Goal: Information Seeking & Learning: Find specific fact

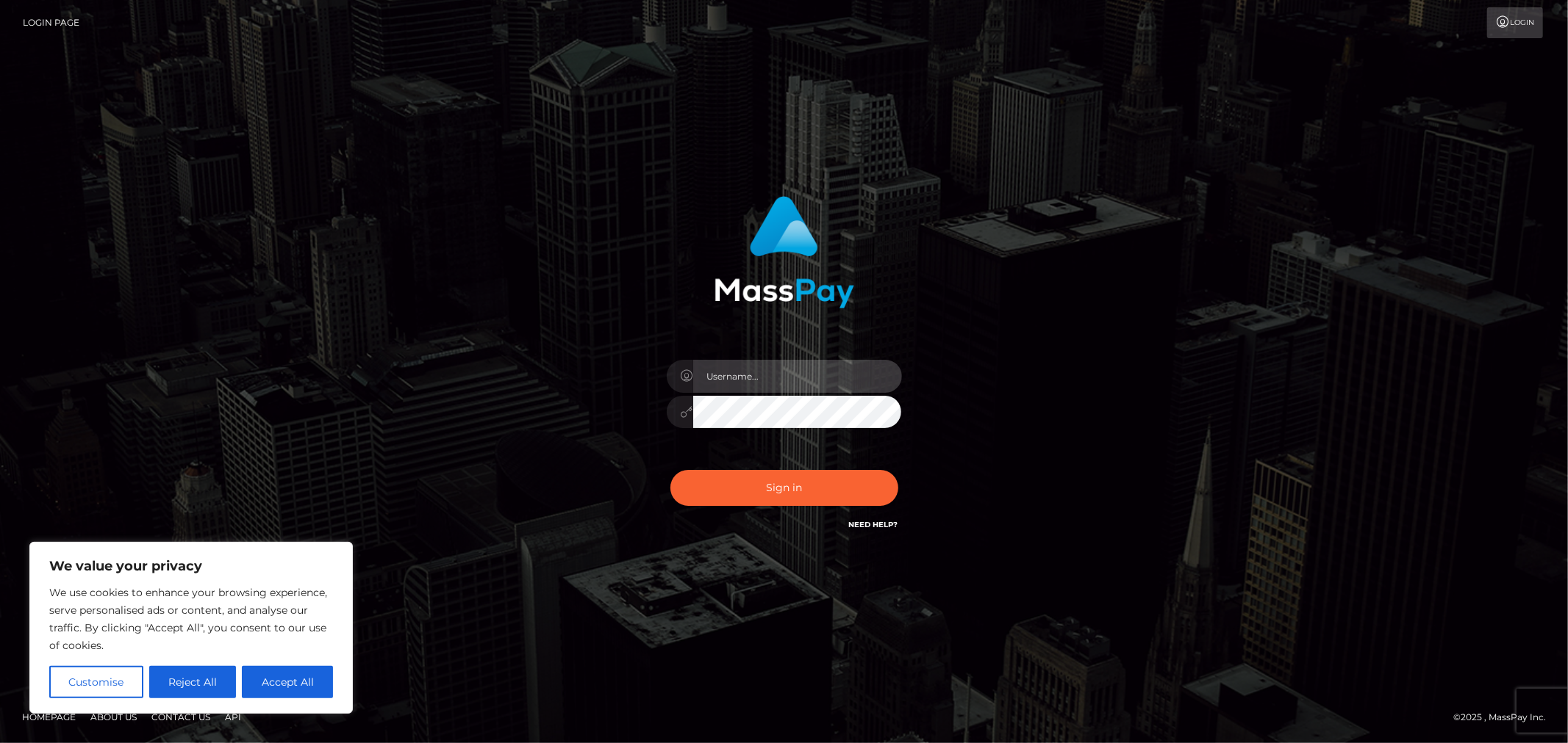
click at [769, 385] on input "text" at bounding box center [798, 376] width 208 height 33
click at [816, 390] on input "text" at bounding box center [798, 376] width 208 height 33
type input "Allyssa"
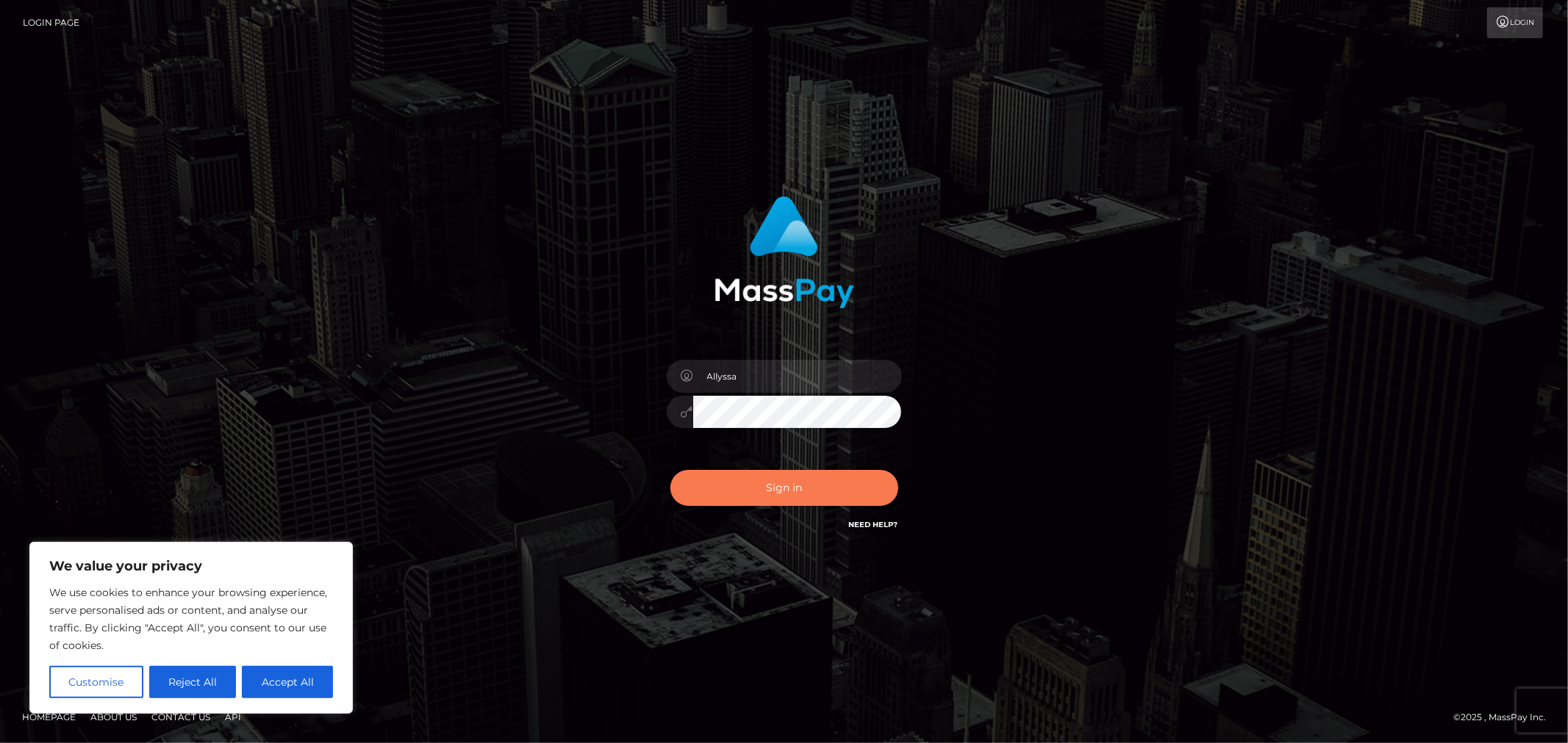
click at [751, 492] on button "Sign in" at bounding box center [784, 488] width 228 height 36
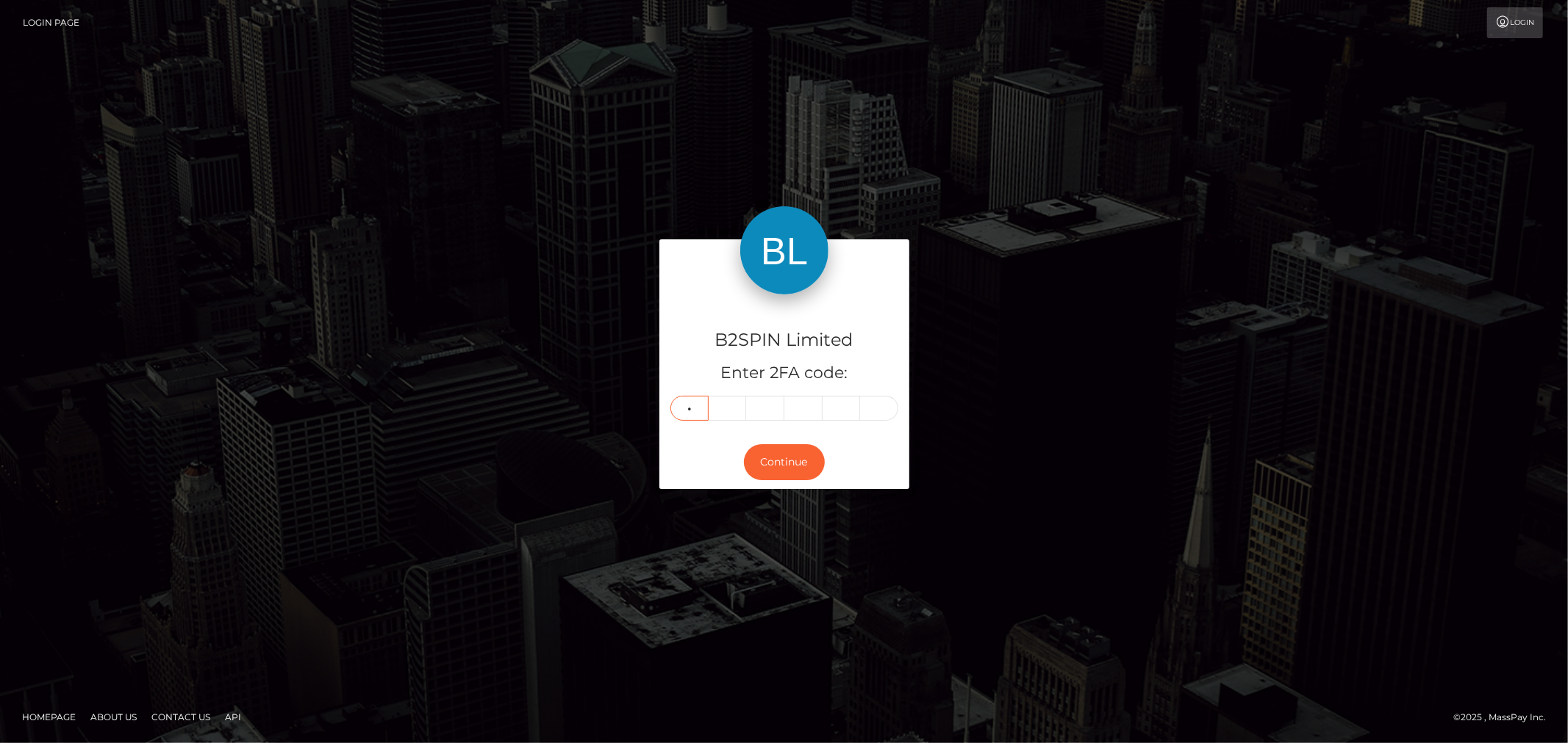
type input "2"
type input "1"
type input "9"
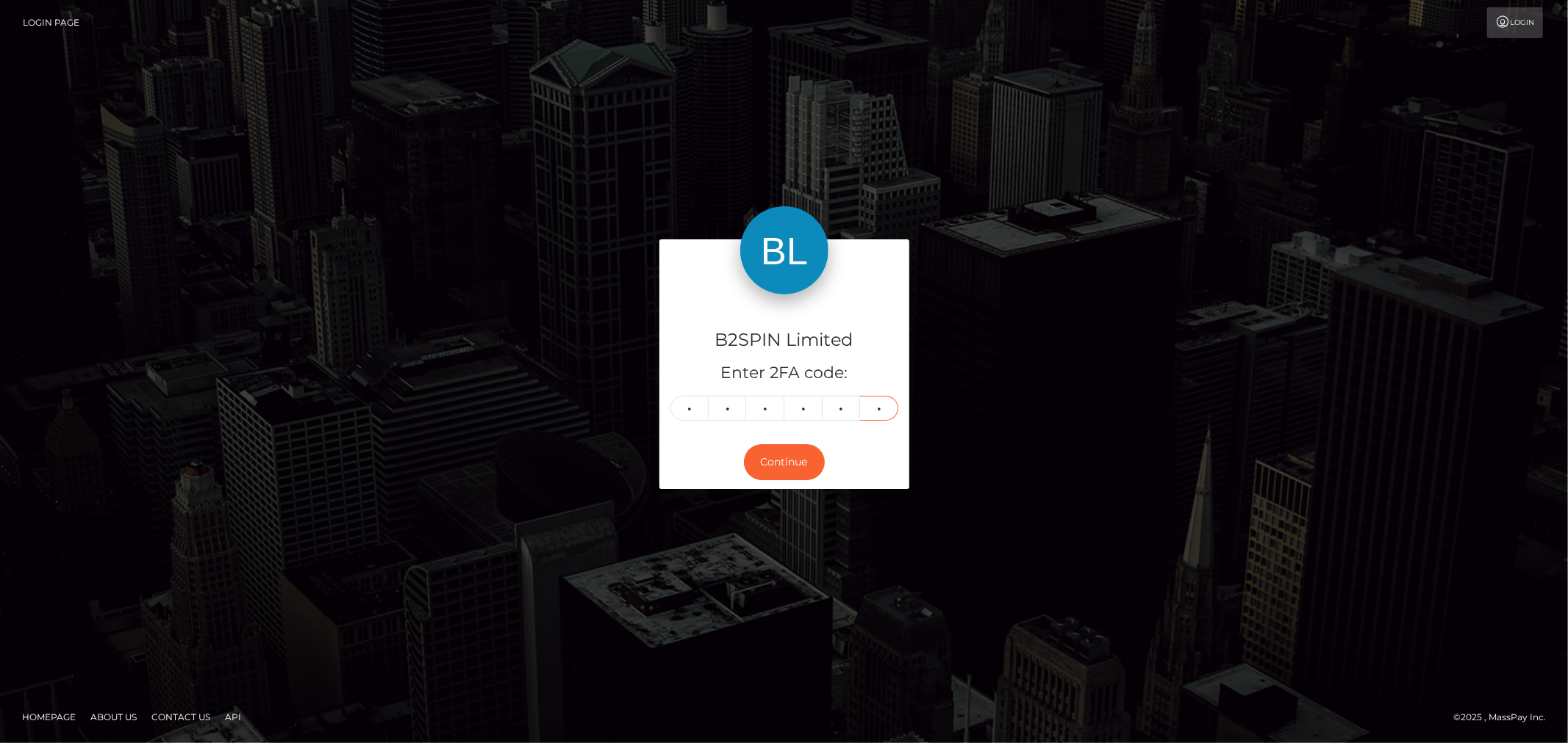
type input "5"
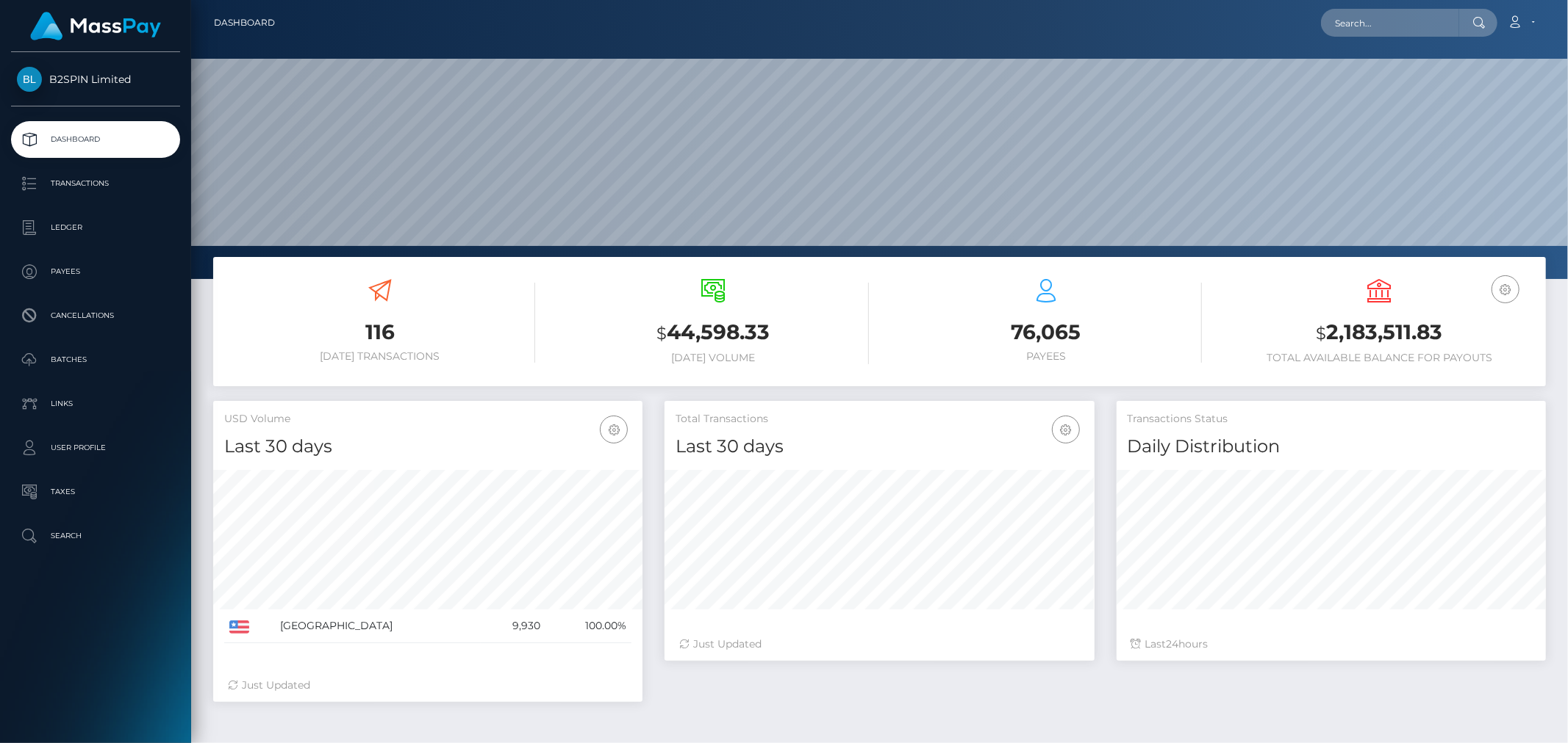
scroll to position [260, 429]
click at [1449, 13] on input "text" at bounding box center [1390, 22] width 138 height 28
paste input "3197100"
click at [1367, 39] on div "Loading... Loading..." at bounding box center [1380, 57] width 118 height 37
click at [1382, 26] on input "3197100" at bounding box center [1390, 22] width 138 height 28
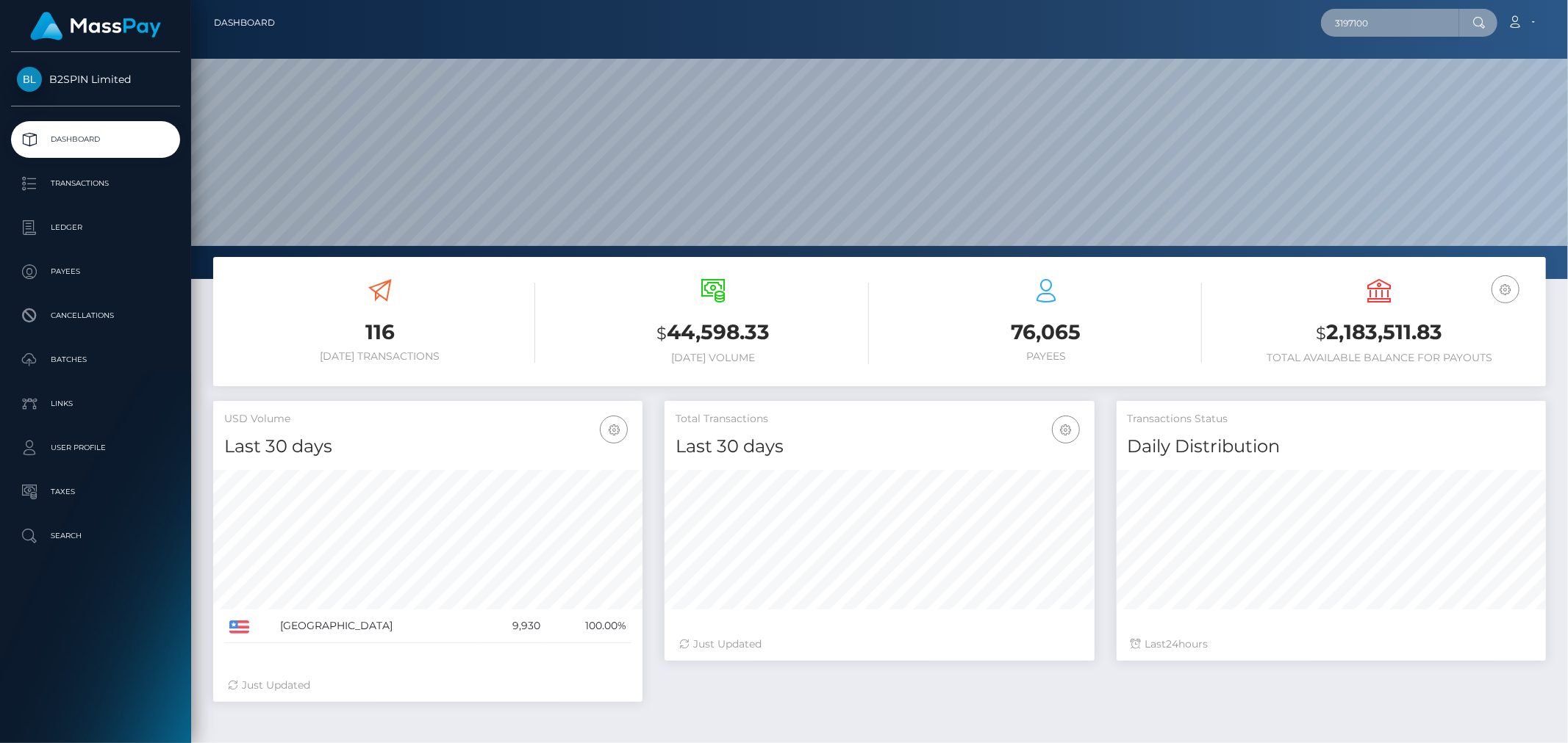
click at [1382, 26] on input "3197100" at bounding box center [1390, 22] width 138 height 28
paste input "1841212435"
type input "1841212435"
click at [1385, 76] on link "ANTHONY MANUEL CASTRO" at bounding box center [1380, 76] width 118 height 27
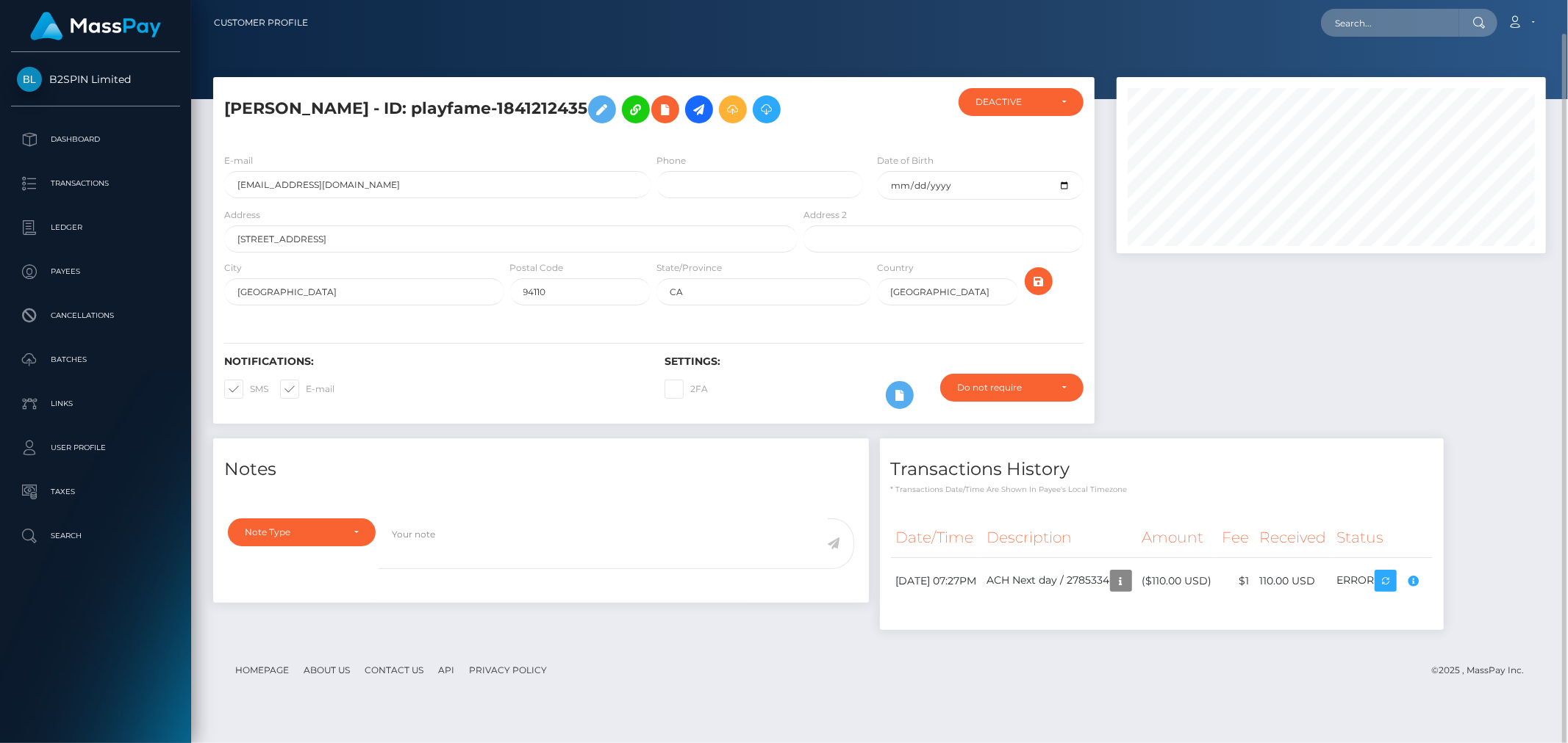
scroll to position [176, 429]
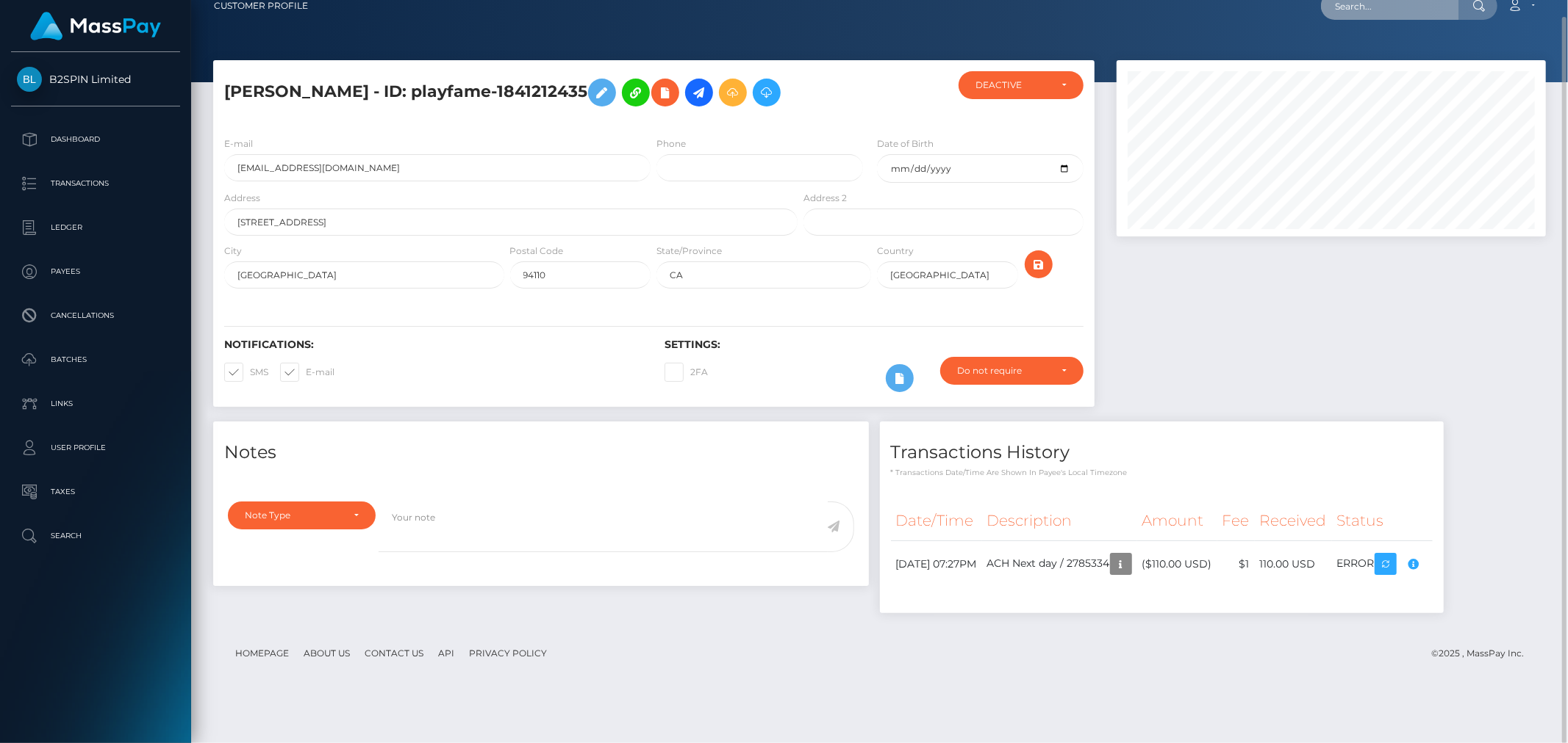
click at [1396, 14] on input "text" at bounding box center [1390, 6] width 138 height 28
paste input "zomanny2011@gmail.com"
type input "zomanny2011@gmail.com"
drag, startPoint x: 1384, startPoint y: 72, endPoint x: 1377, endPoint y: 65, distance: 9.9
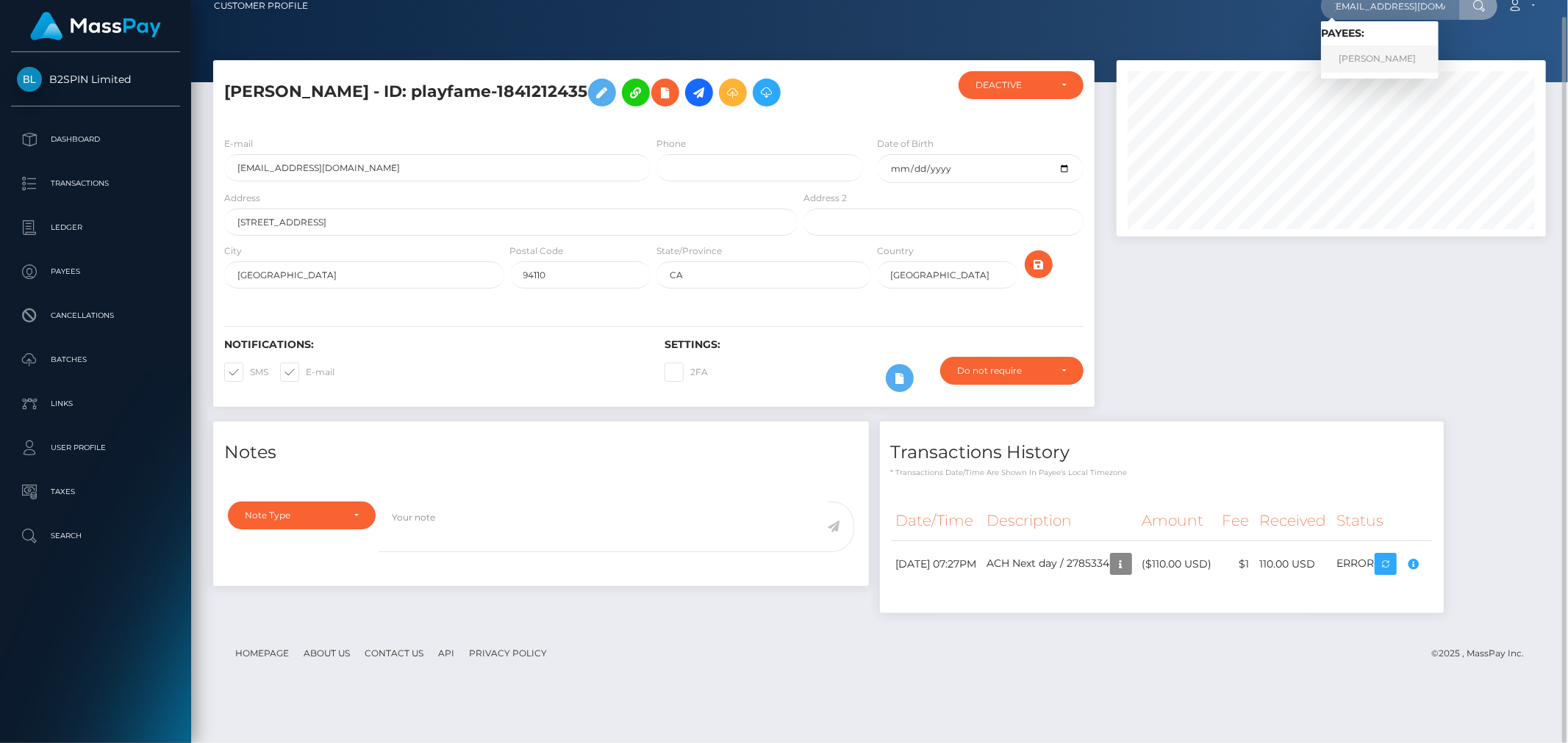
click at [1382, 60] on link "ANTHONY MANUEL CASTRO" at bounding box center [1380, 59] width 118 height 27
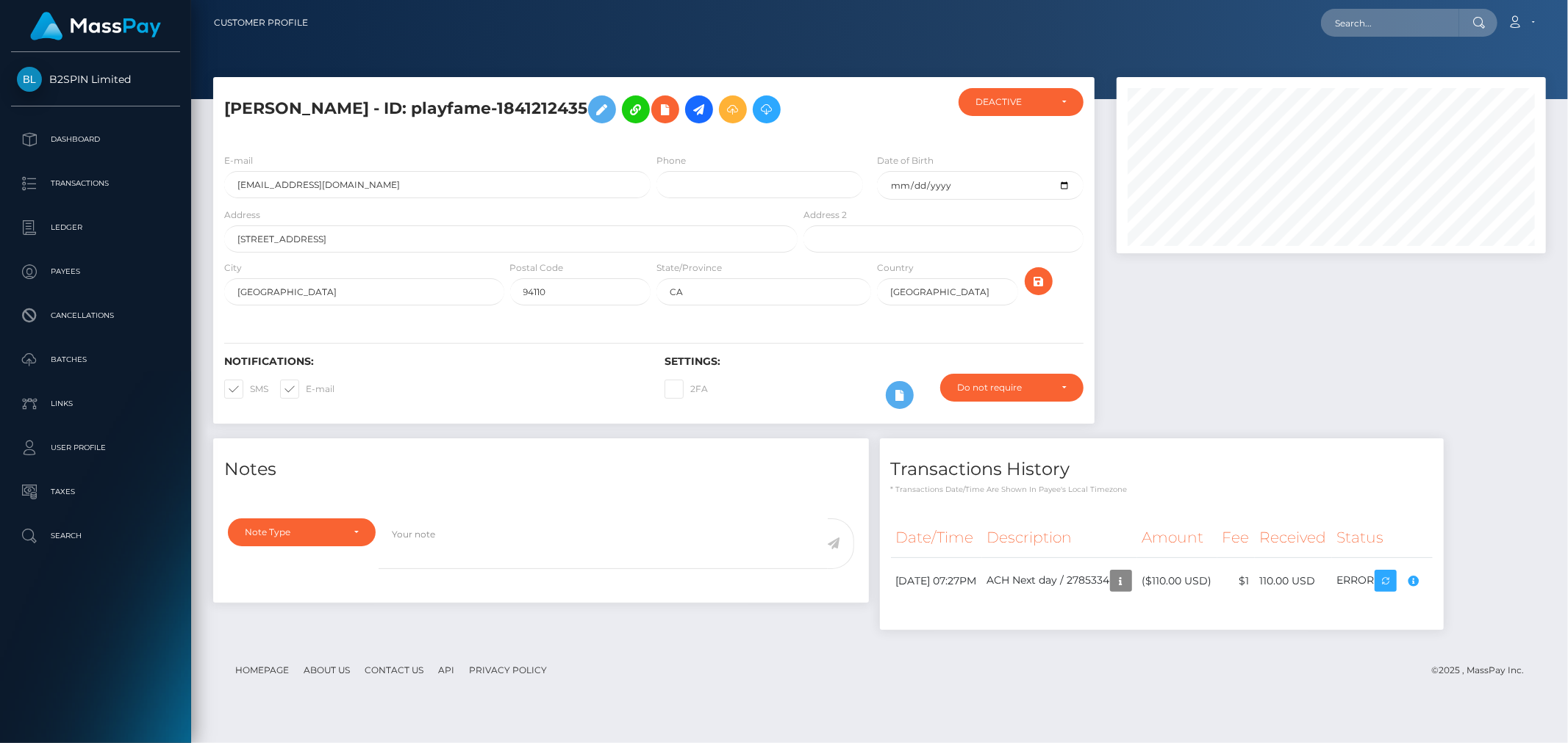
scroll to position [176, 429]
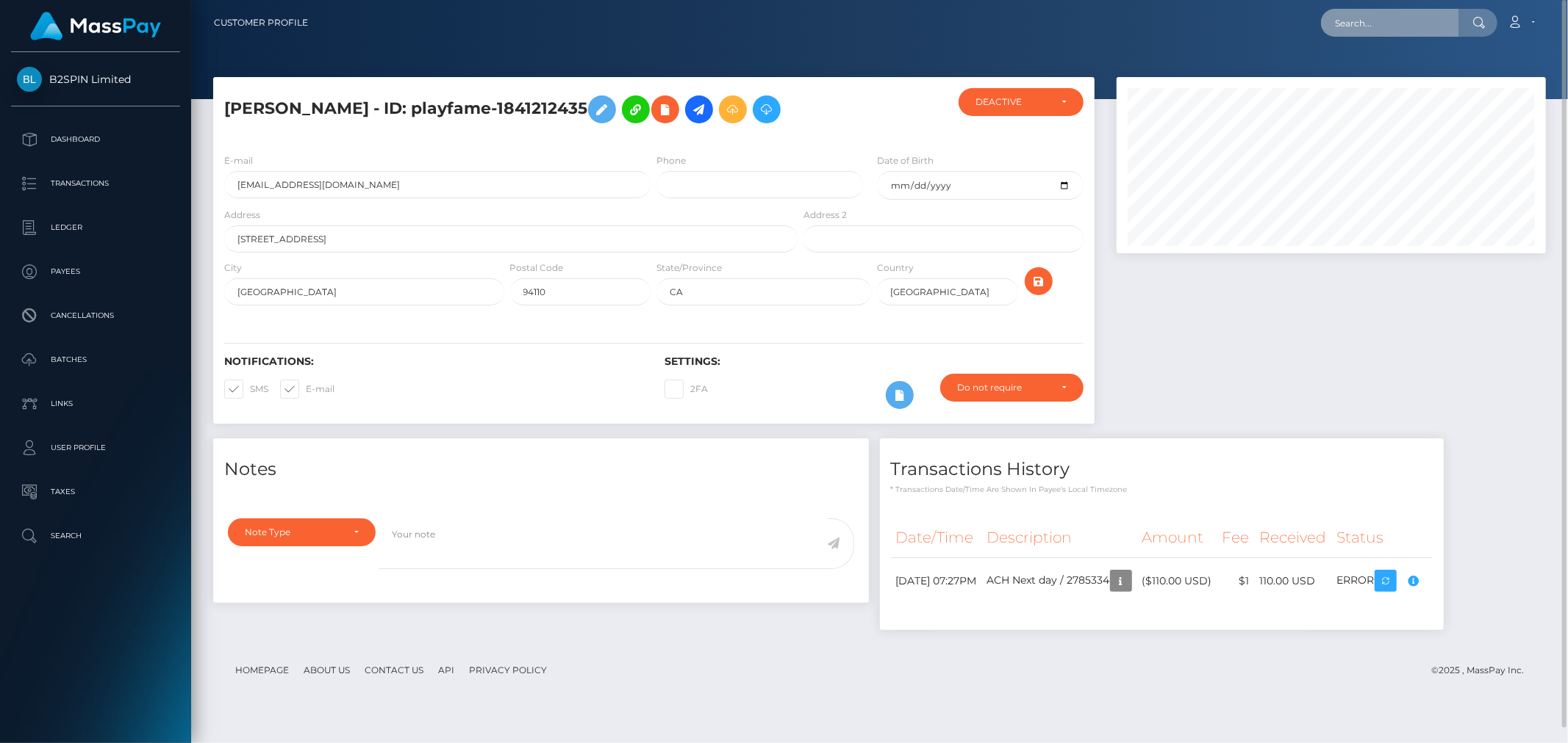
click at [1419, 26] on input "text" at bounding box center [1390, 22] width 138 height 28
paste input "anthony manuel castro"
type input "anthony manuel castro"
click at [1398, 72] on link "ANTHONY MANUEL CASTRO" at bounding box center [1380, 76] width 118 height 27
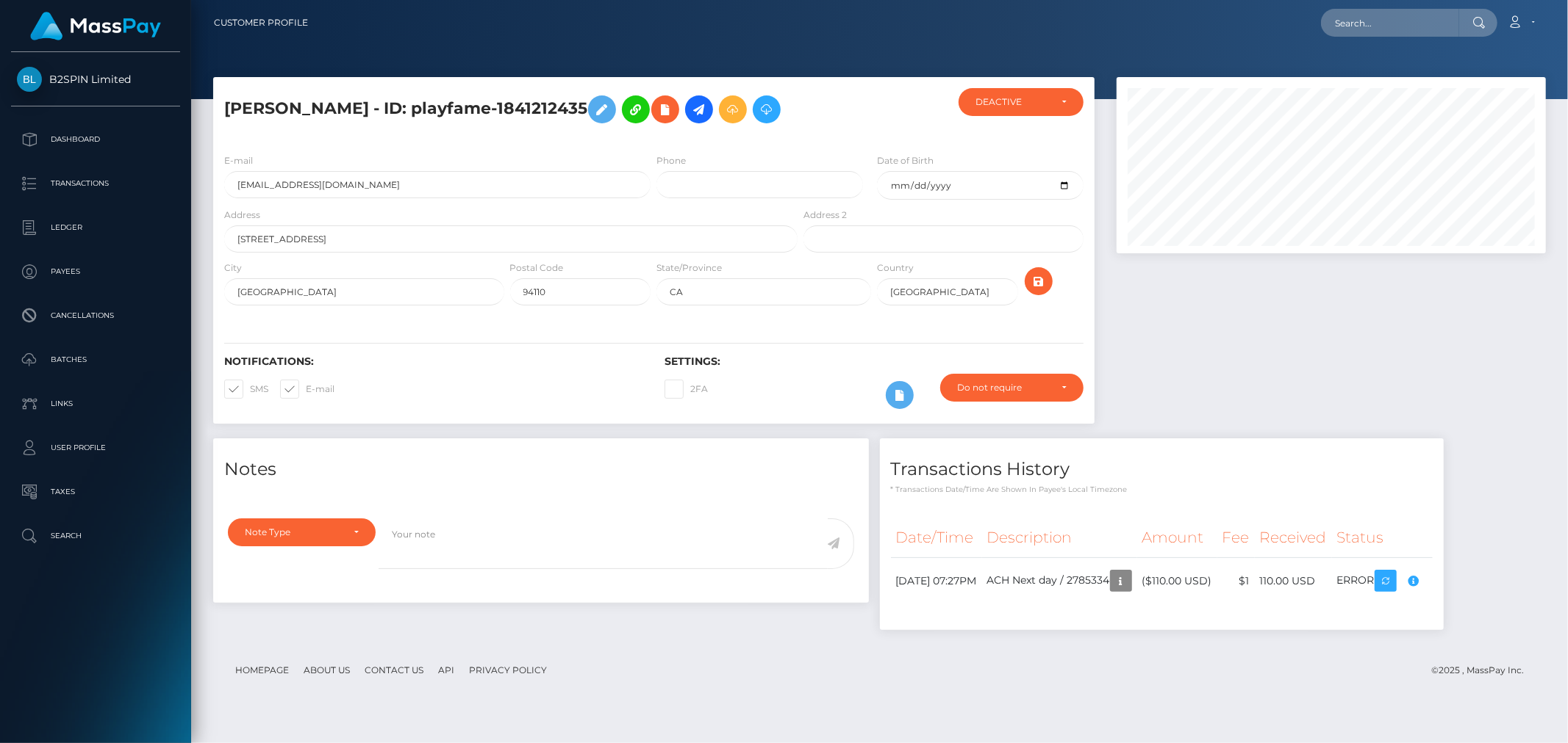
scroll to position [176, 429]
click at [1351, 22] on input "text" at bounding box center [1390, 22] width 138 height 28
paste input "3197260"
click at [1380, 30] on input "3197260" at bounding box center [1390, 22] width 138 height 28
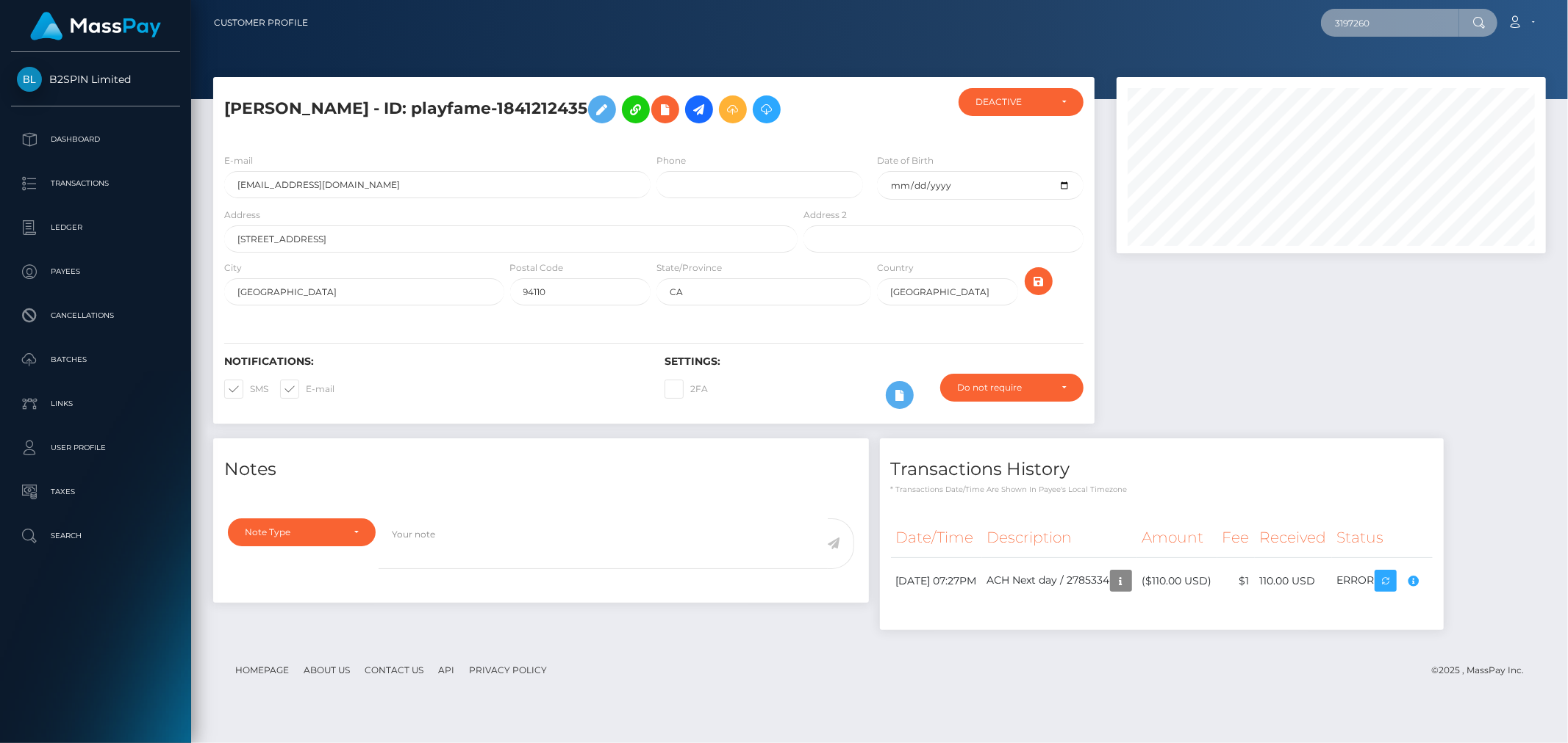
paste input "169995534"
type input "1699955340"
click at [1372, 69] on link "CESAR GONZALEZ" at bounding box center [1380, 76] width 118 height 27
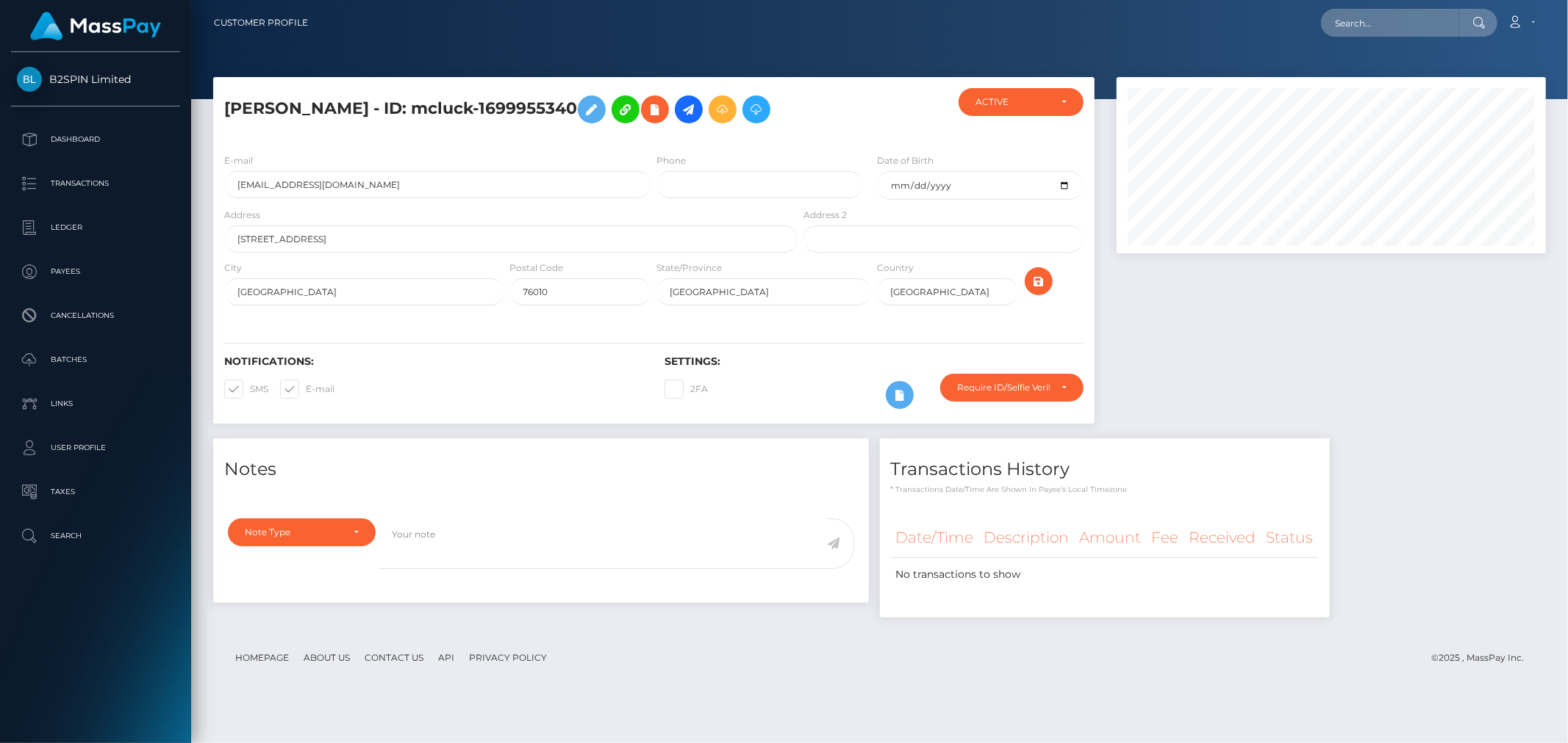
scroll to position [176, 429]
click at [1396, 17] on input "text" at bounding box center [1390, 22] width 138 height 28
paste input "gonzachachi@yahoo.com"
type input "gonzachachi@yahoo.com"
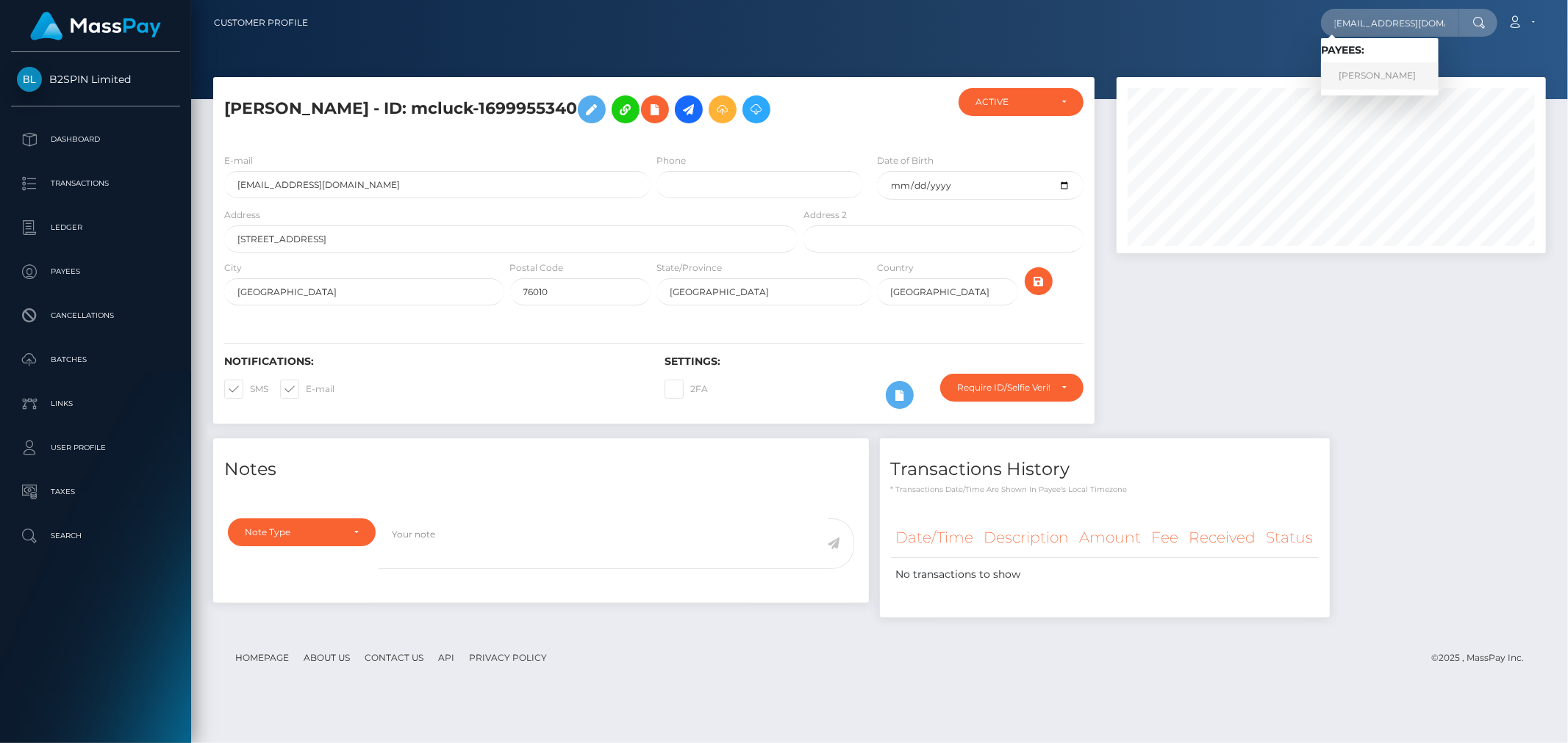
click at [1372, 63] on link "[PERSON_NAME]" at bounding box center [1380, 76] width 118 height 27
click at [1407, 14] on input "text" at bounding box center [1390, 22] width 138 height 28
paste input "cesar gonzalez"
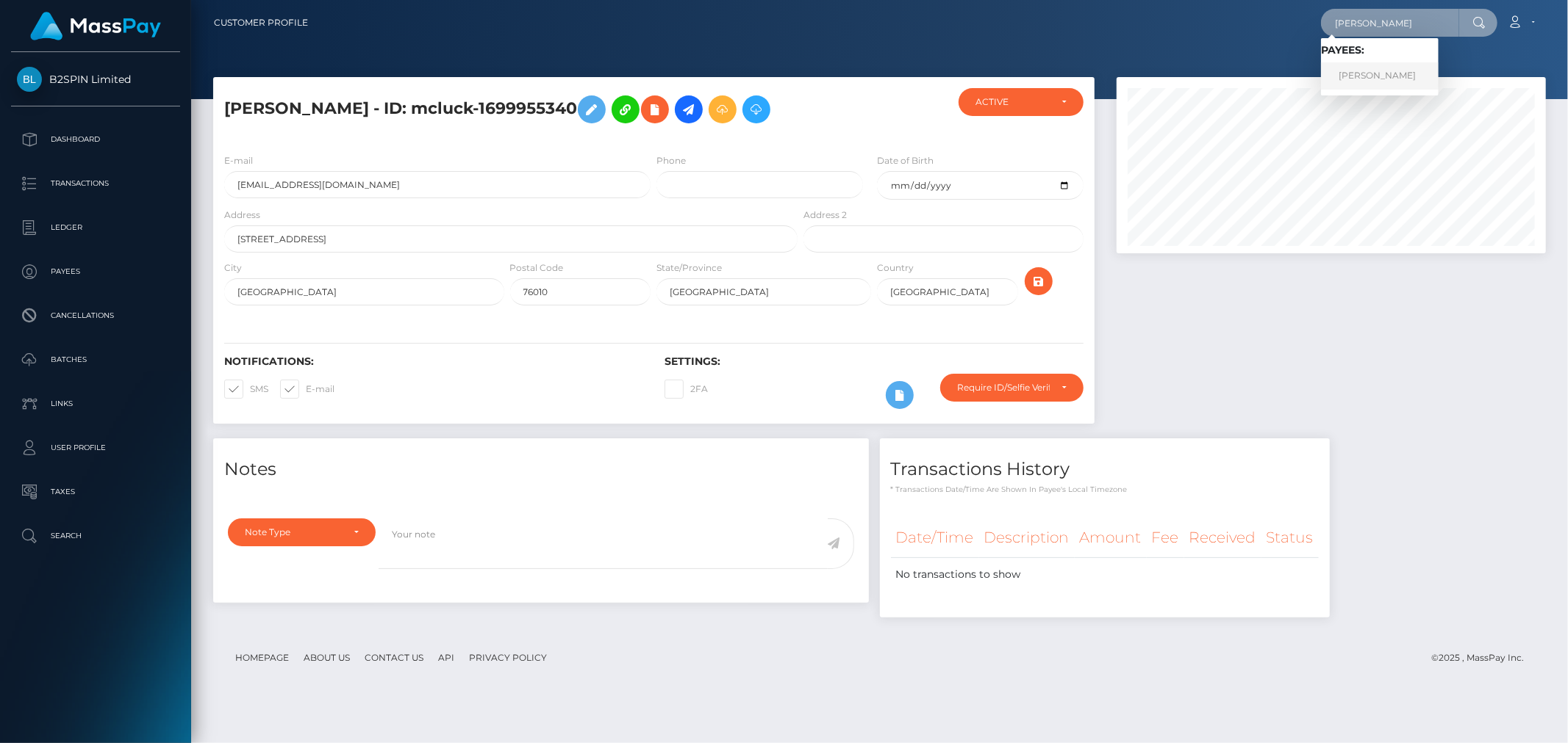
type input "cesar gonzalez"
click at [1388, 68] on link "[PERSON_NAME]" at bounding box center [1380, 76] width 118 height 27
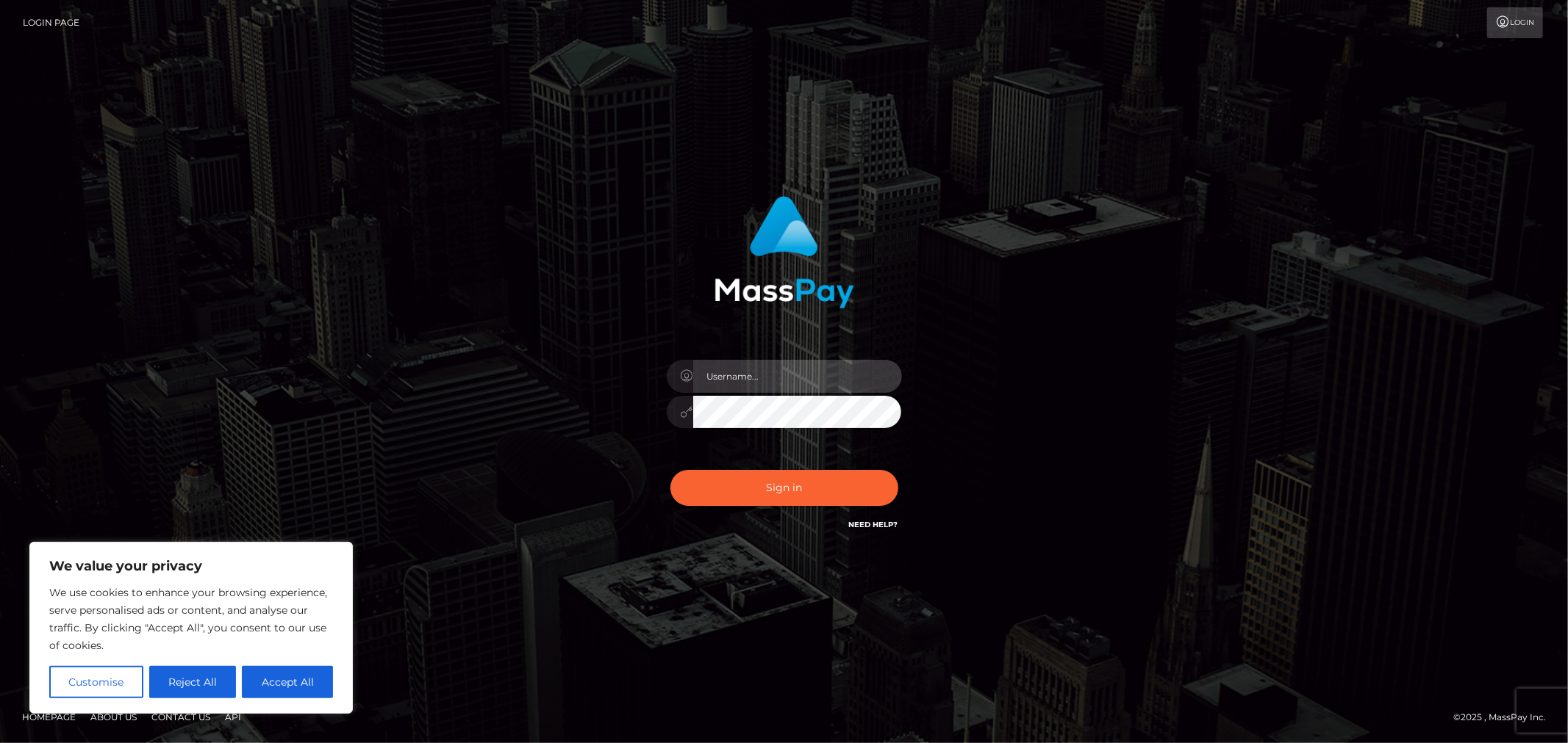
click at [827, 376] on input "text" at bounding box center [798, 376] width 208 height 33
type input "Allyssa"
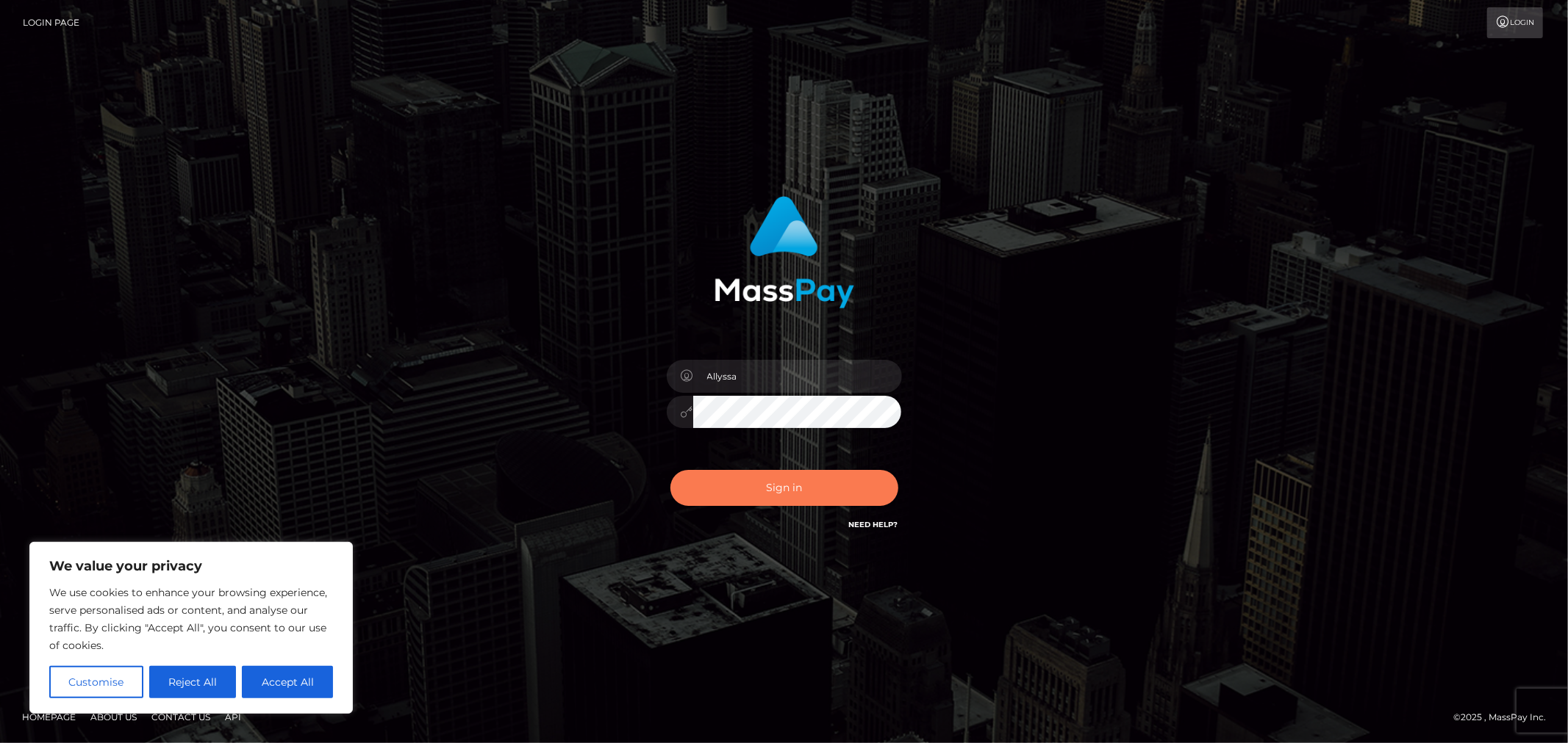
click at [774, 476] on button "Sign in" at bounding box center [784, 488] width 228 height 36
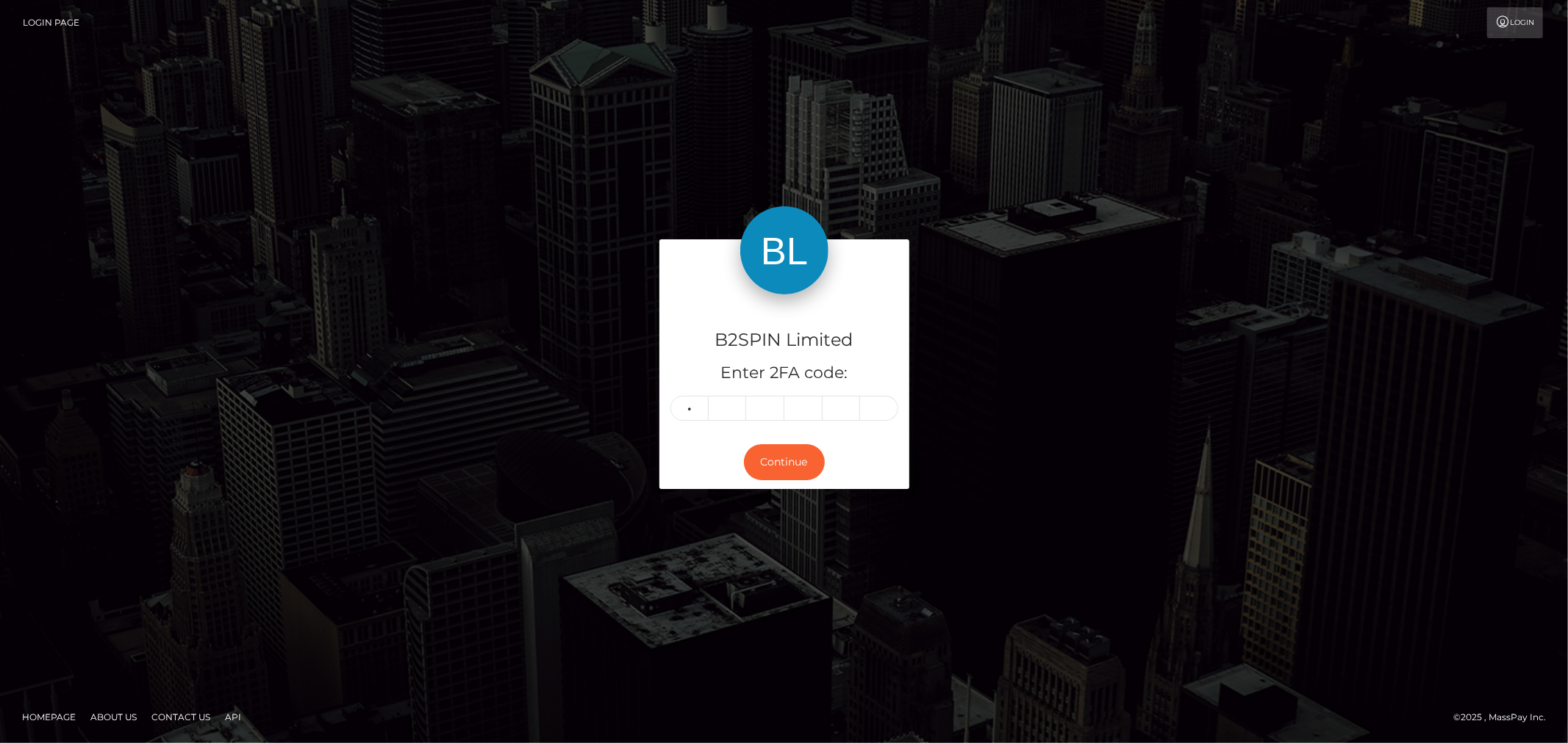
type input "1"
type input "2"
type input "7"
type input "1"
type input "5"
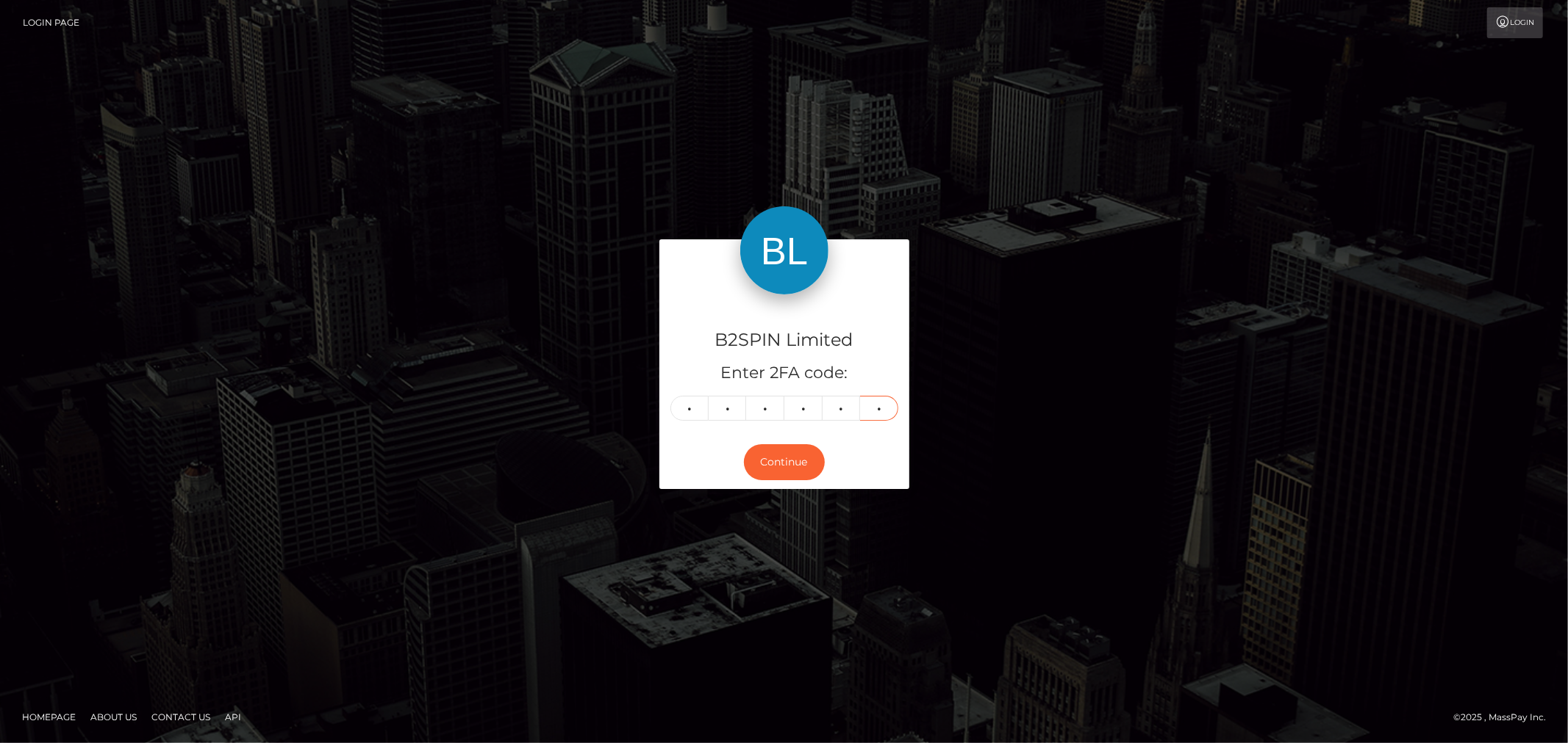
type input "4"
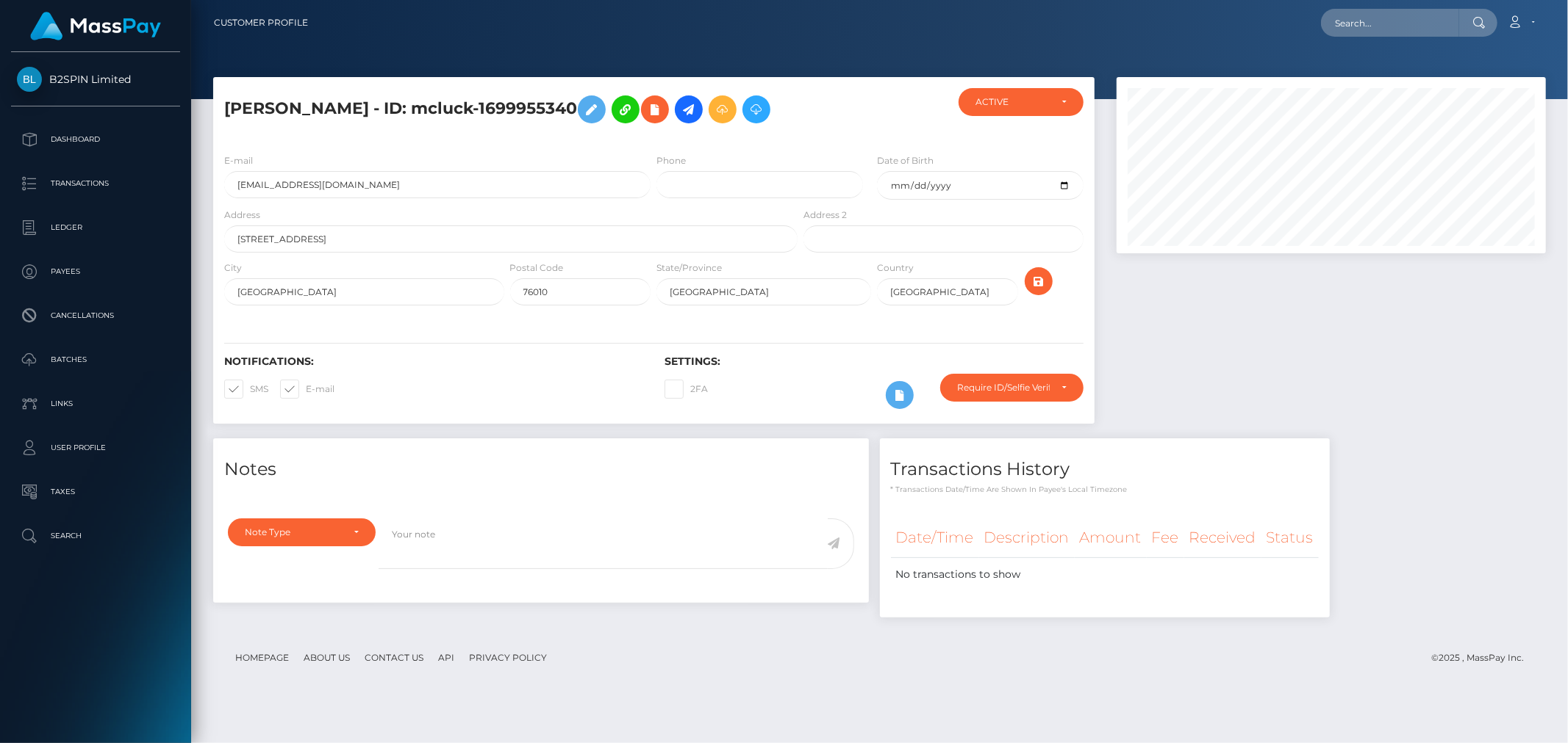
scroll to position [176, 429]
click at [1388, 17] on input "text" at bounding box center [1390, 22] width 138 height 28
paste input "3212567"
click at [1380, 17] on input "3212567" at bounding box center [1390, 22] width 138 height 28
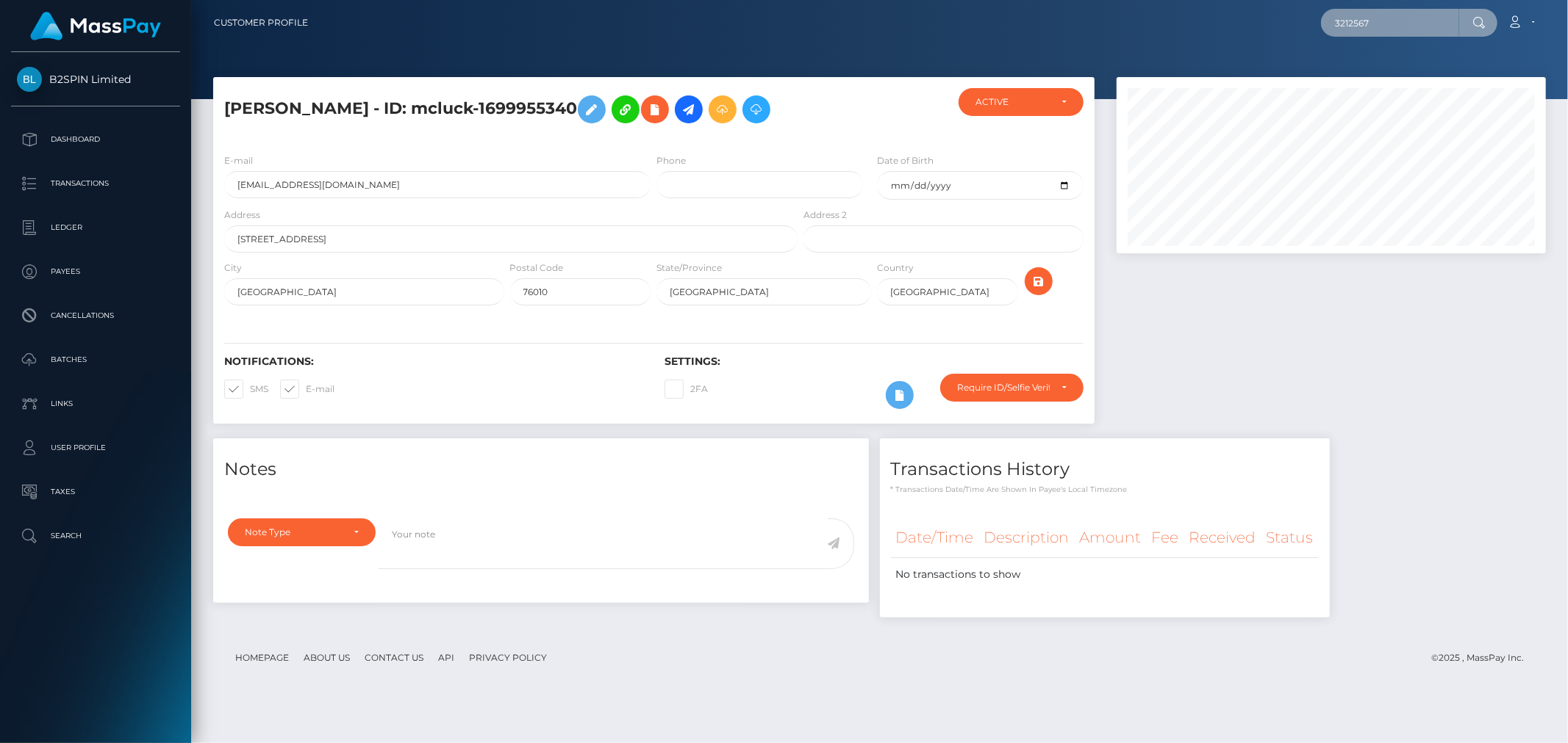
paste input "1593844579"
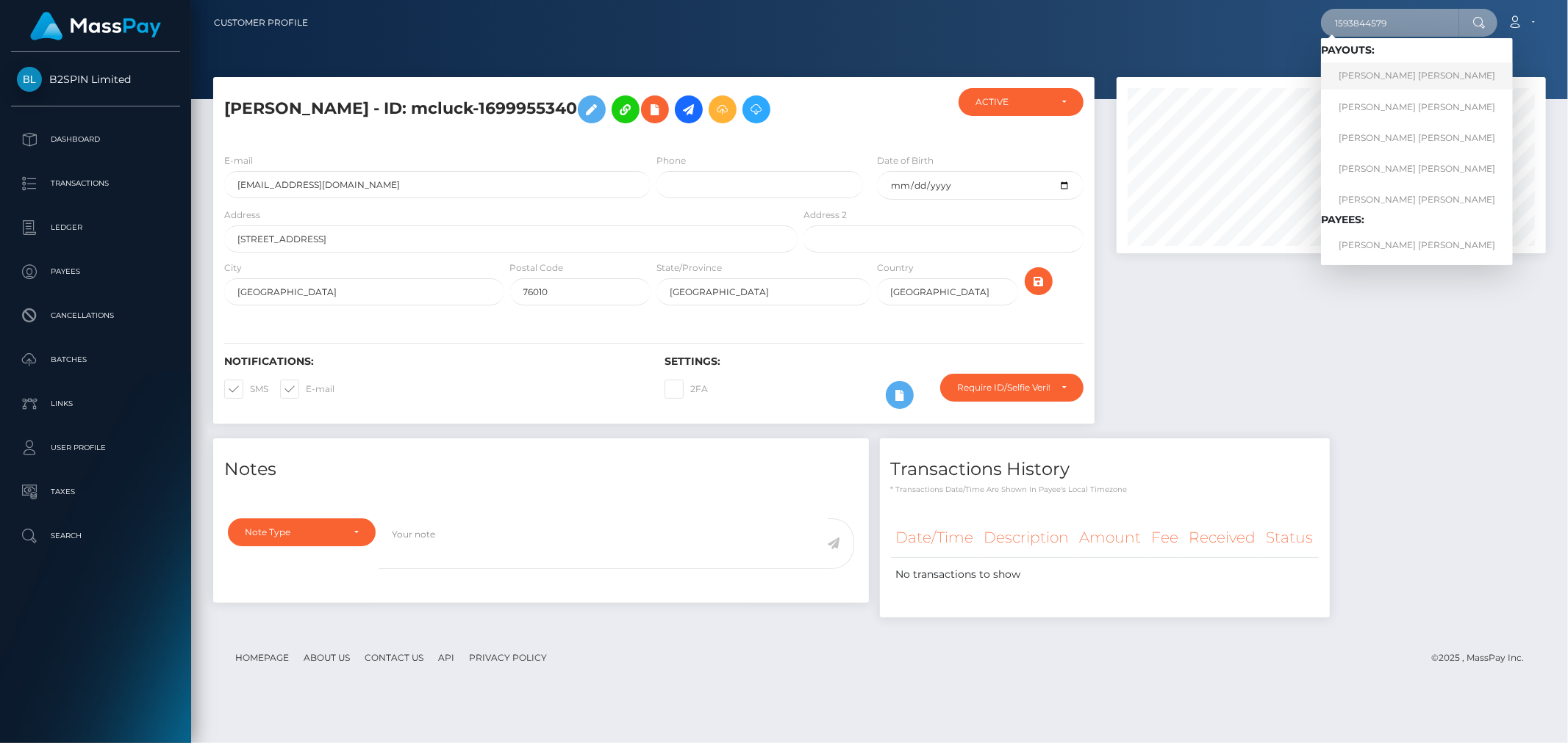
type input "1593844579"
click at [1387, 70] on link "[PERSON_NAME] [PERSON_NAME]" at bounding box center [1417, 76] width 192 height 27
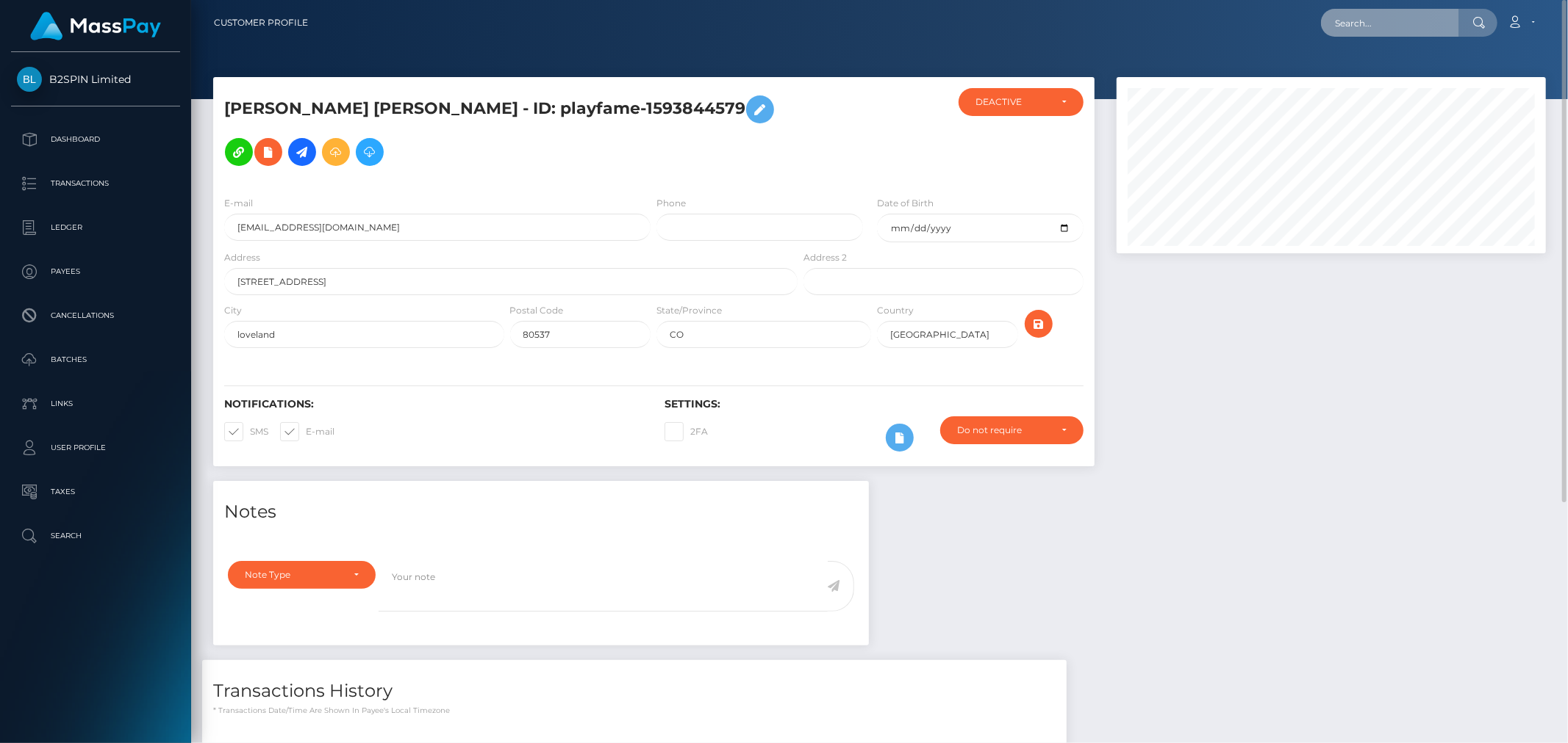
click at [1430, 32] on input "text" at bounding box center [1390, 22] width 138 height 28
paste input "1593844579"
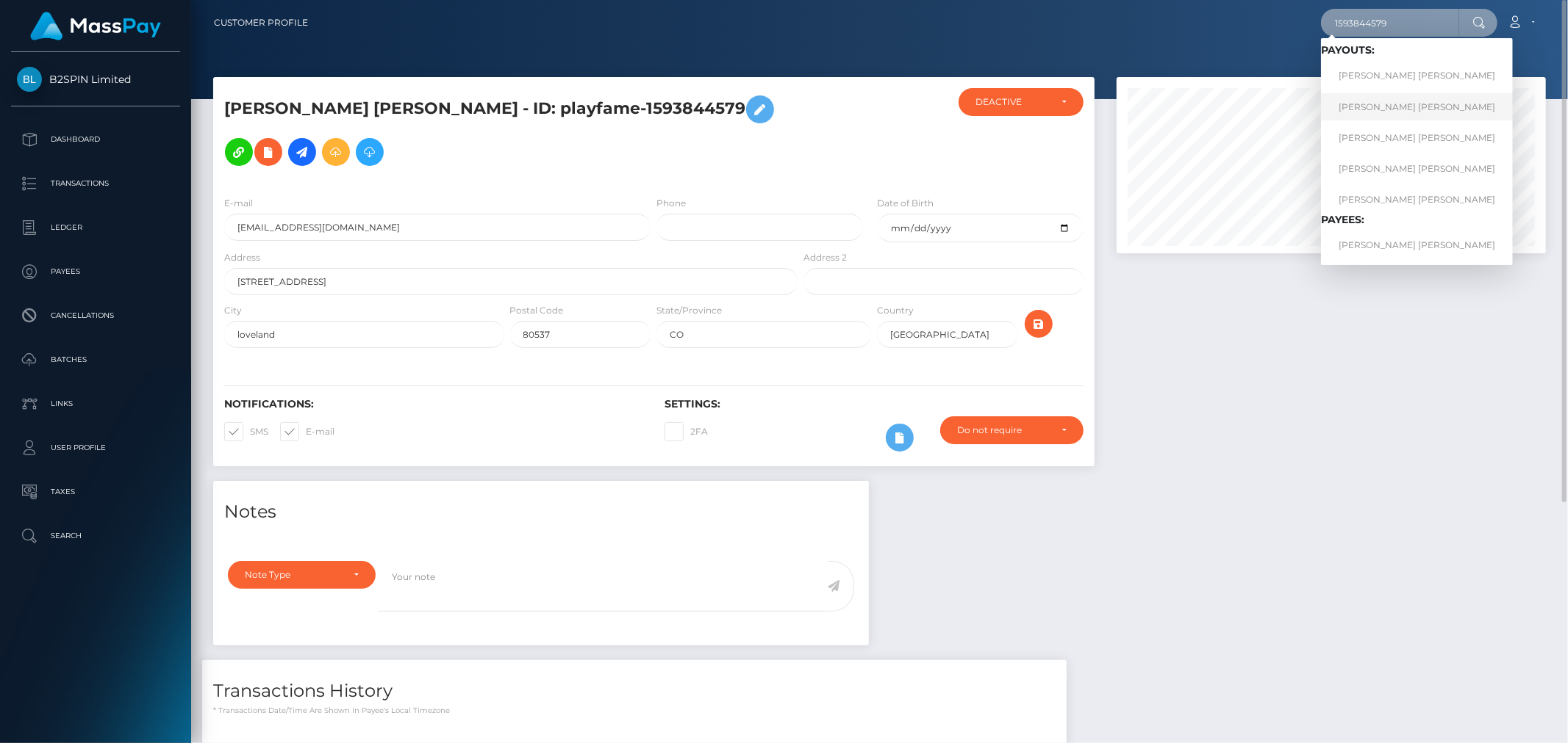
type input "1593844579"
click at [1402, 99] on link "[PERSON_NAME] [PERSON_NAME]" at bounding box center [1417, 107] width 192 height 27
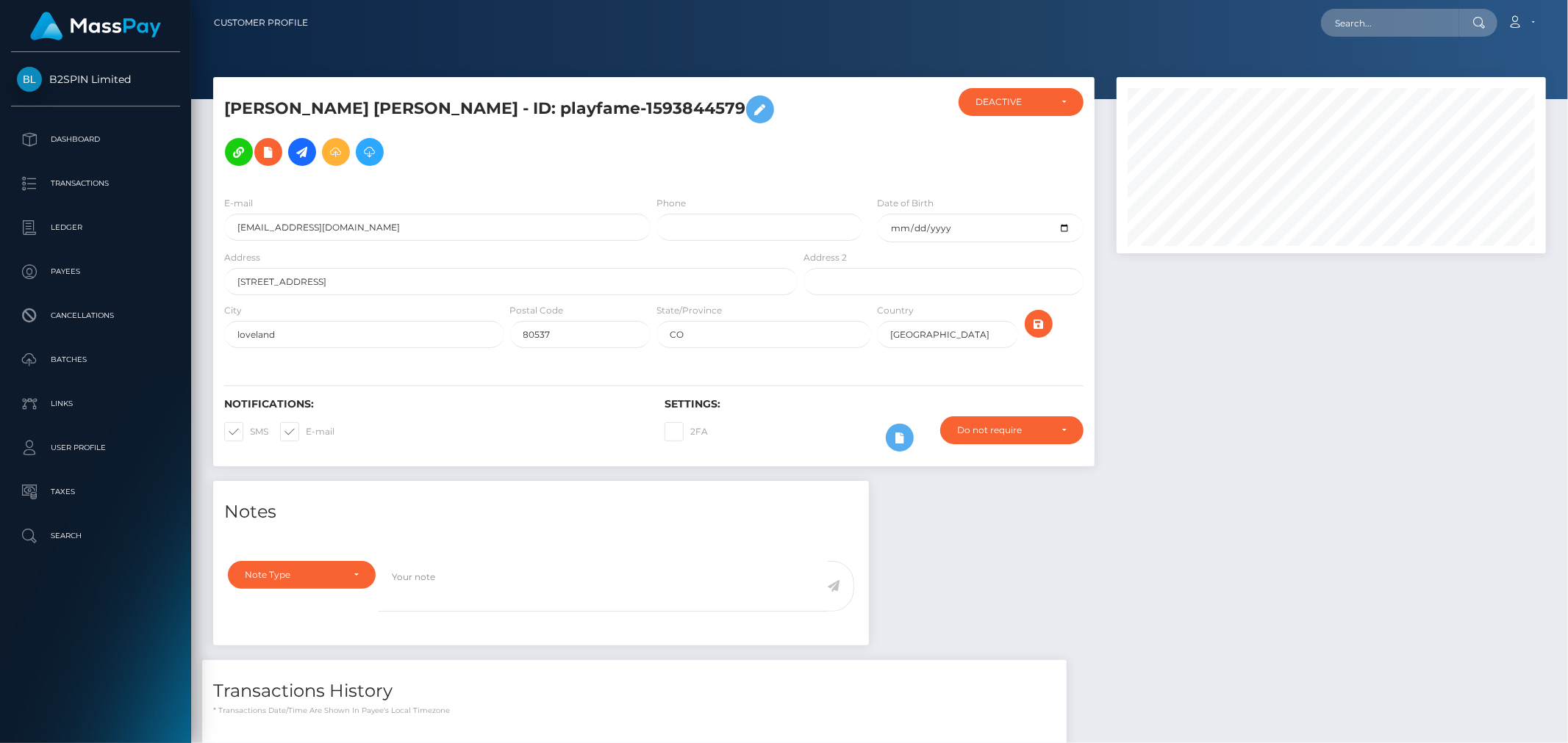
scroll to position [176, 429]
click at [1355, 20] on input "text" at bounding box center [1390, 22] width 138 height 28
paste input "1593844579"
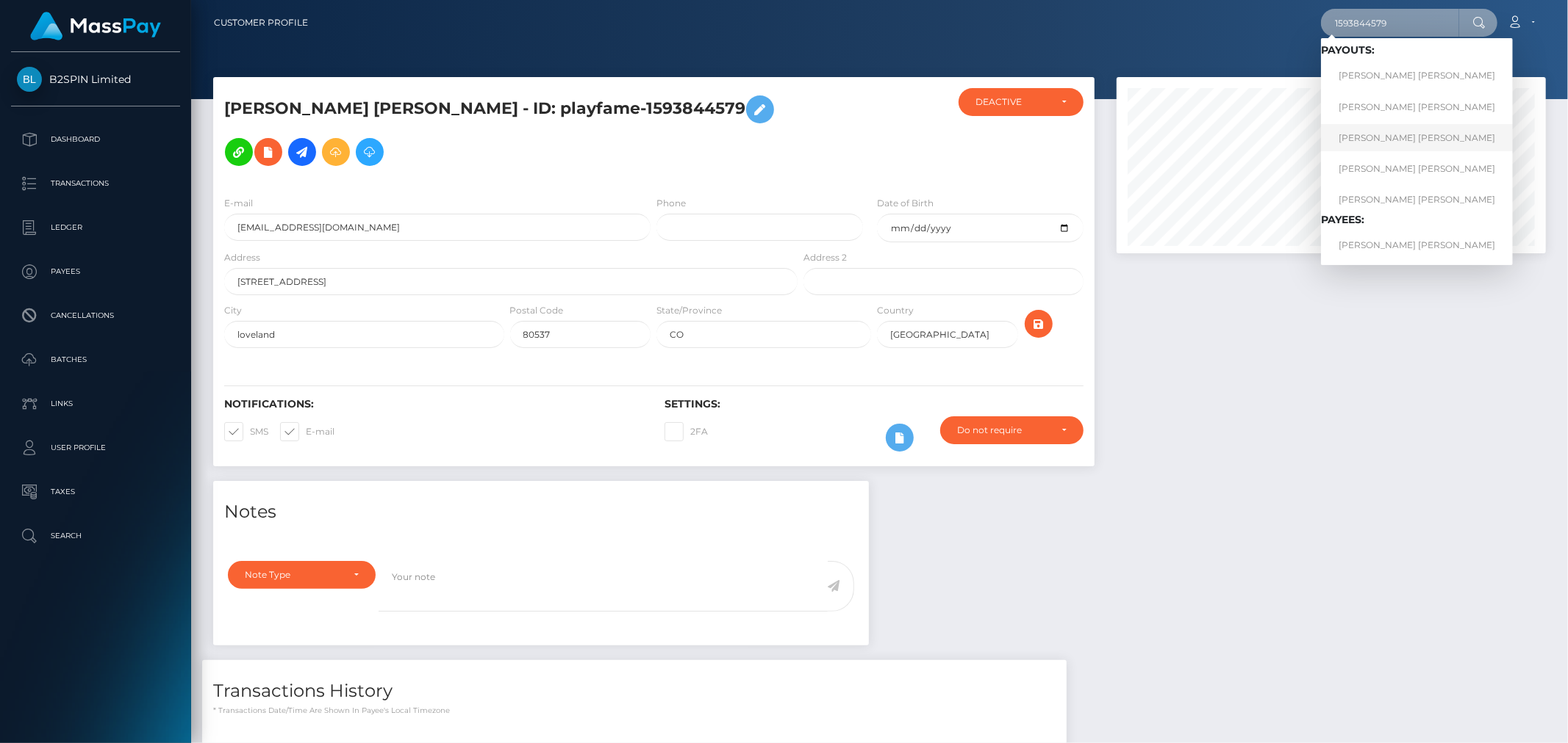
type input "1593844579"
click at [1365, 144] on link "[PERSON_NAME] [PERSON_NAME]" at bounding box center [1417, 138] width 192 height 27
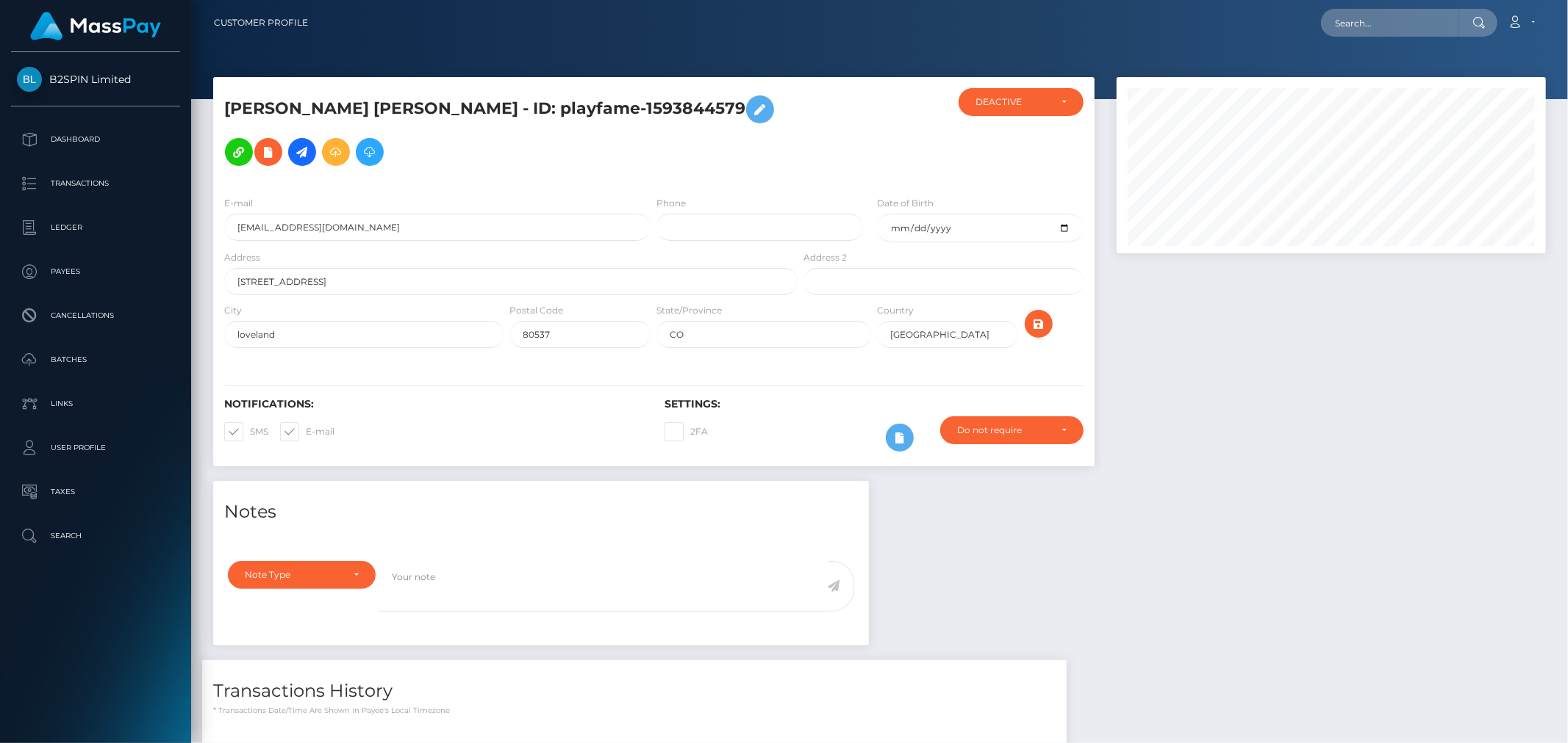
scroll to position [176, 429]
click at [1452, 20] on input "text" at bounding box center [1390, 22] width 138 height 28
paste input "1593844579"
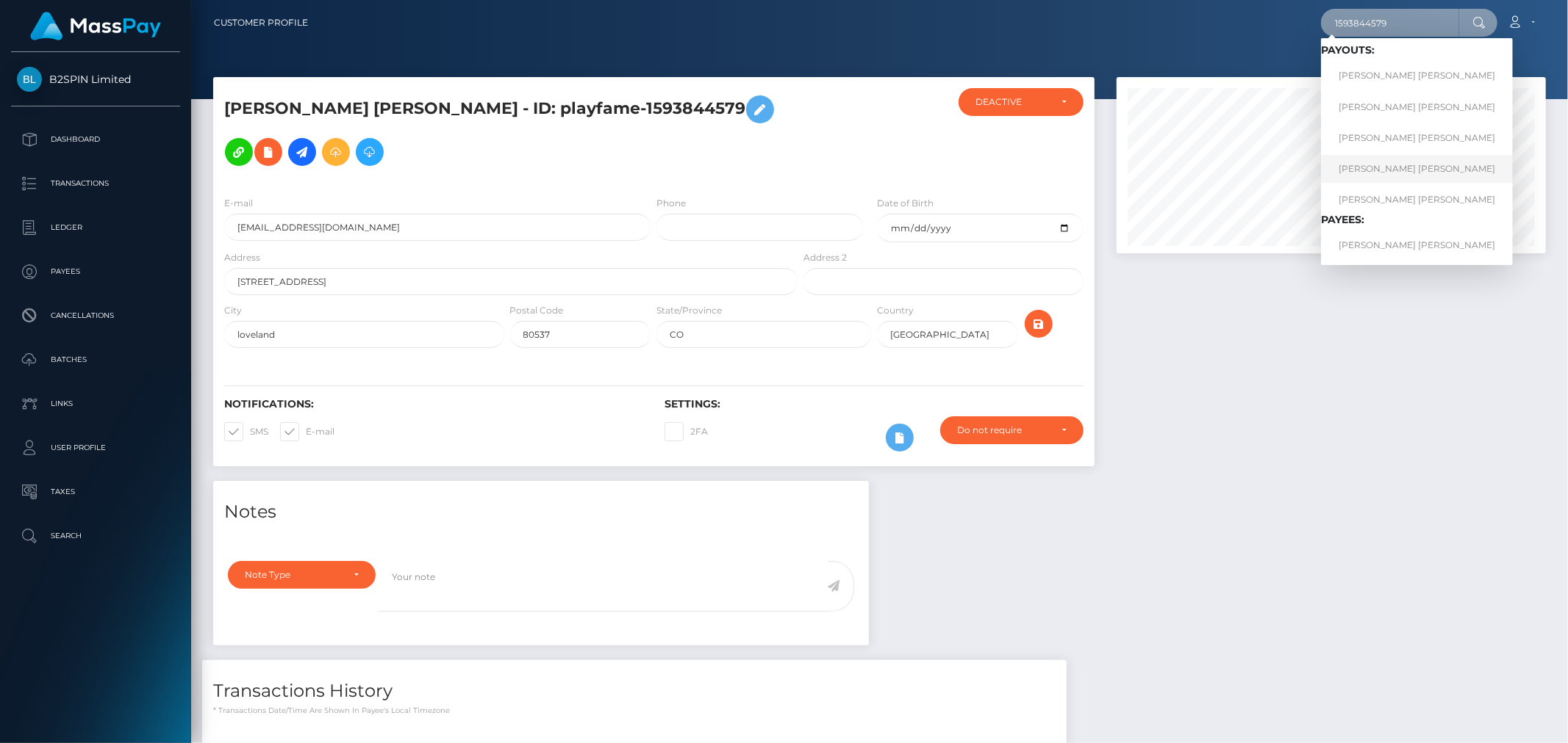
type input "1593844579"
click at [1401, 164] on link "[PERSON_NAME] [PERSON_NAME]" at bounding box center [1417, 169] width 192 height 27
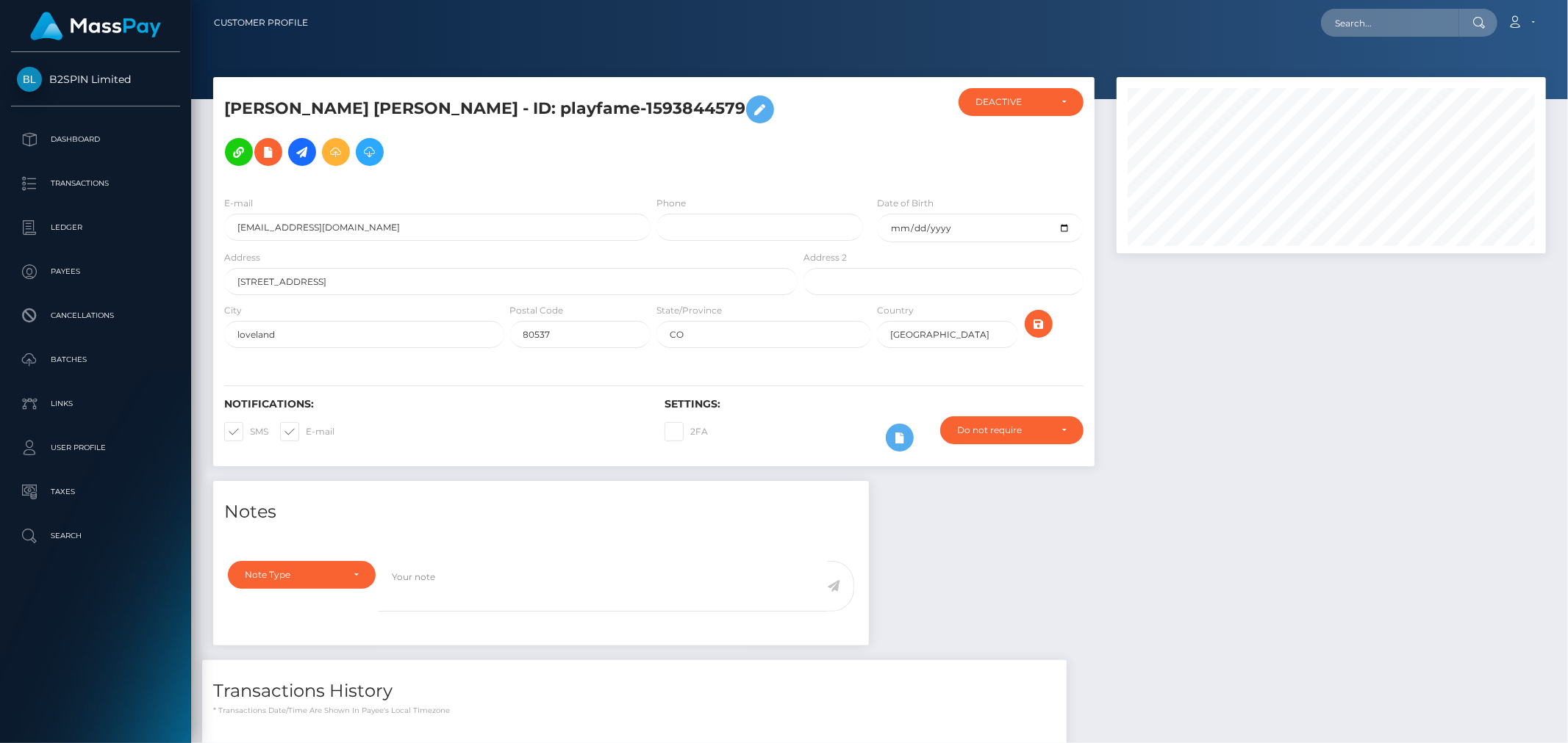
scroll to position [176, 429]
click at [1343, 17] on input "text" at bounding box center [1390, 22] width 138 height 28
paste input "1593844579"
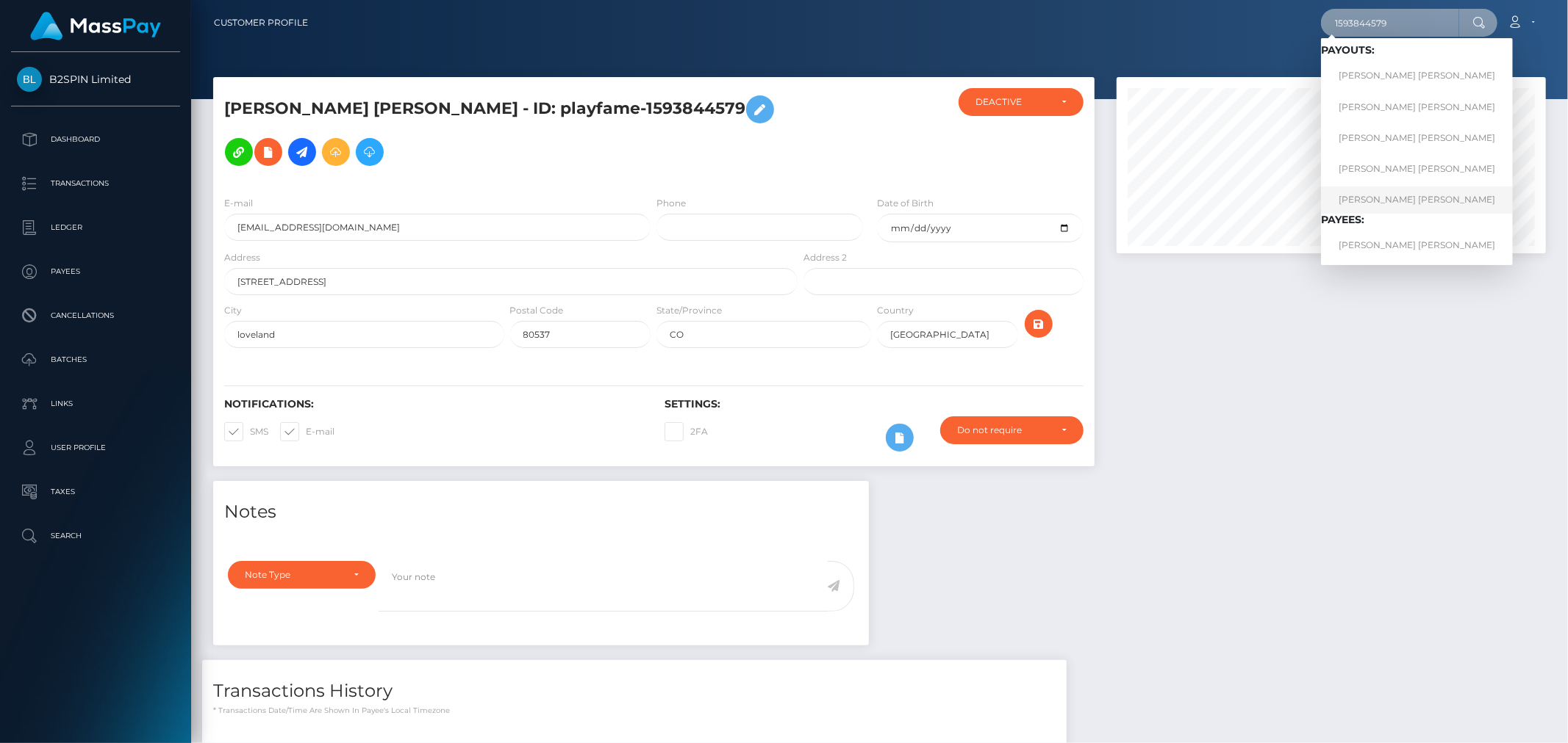
type input "1593844579"
click at [1372, 194] on link "[PERSON_NAME] [PERSON_NAME]" at bounding box center [1417, 200] width 192 height 27
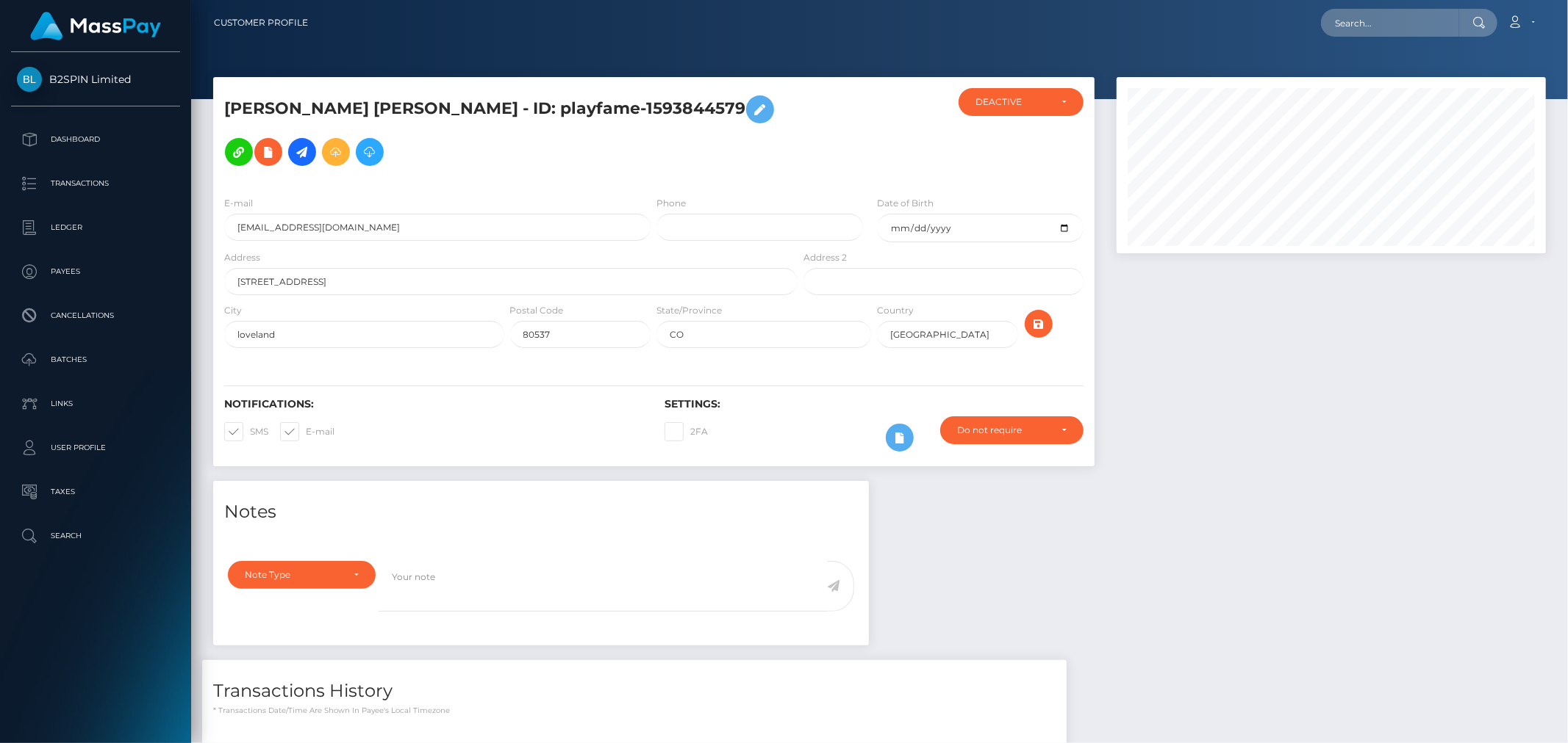
scroll to position [176, 429]
click at [1391, 20] on input "text" at bounding box center [1390, 22] width 138 height 28
click at [1372, 17] on input "text" at bounding box center [1390, 22] width 138 height 28
paste input "1593844579"
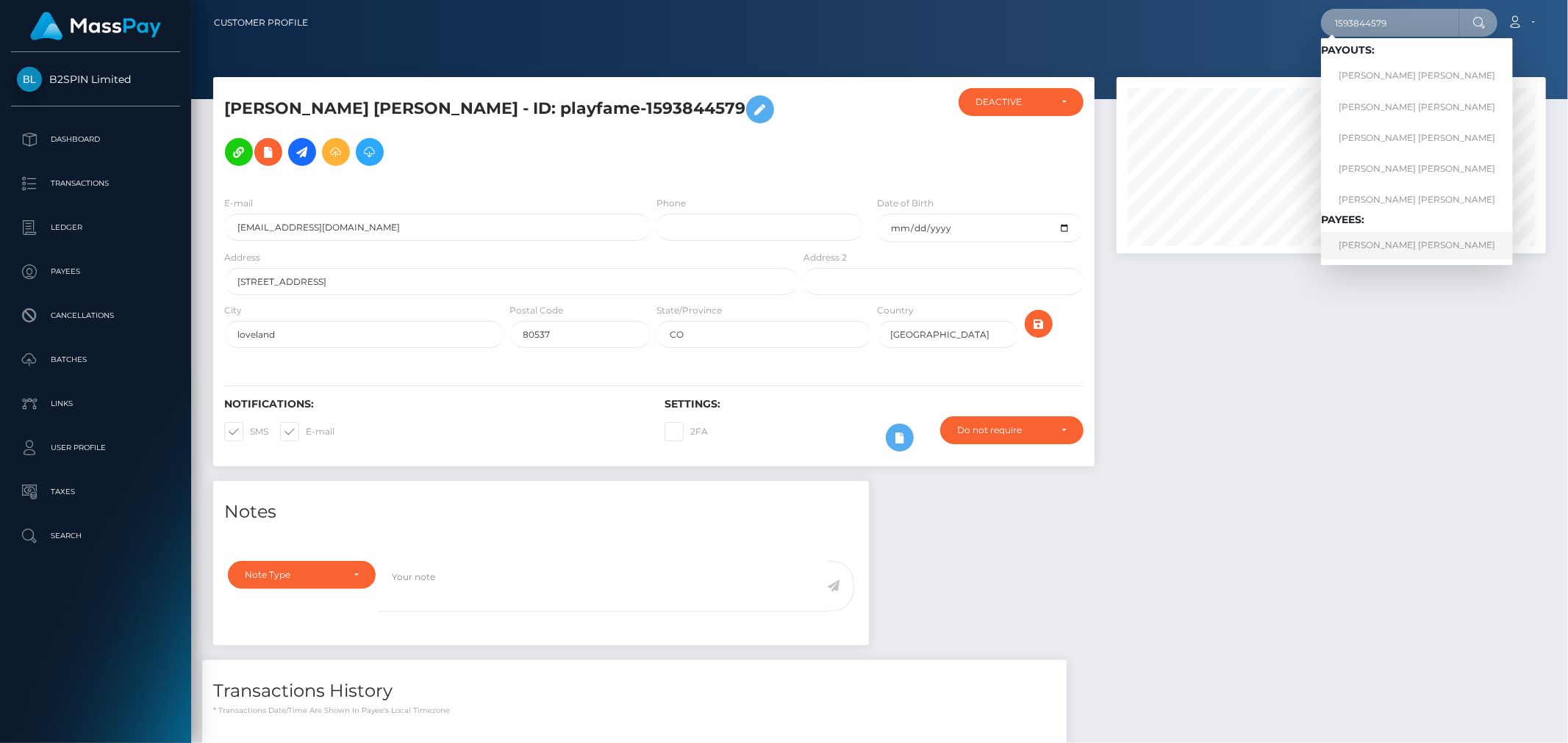
type input "1593844579"
click at [1371, 235] on link "[PERSON_NAME] [PERSON_NAME]" at bounding box center [1417, 246] width 192 height 27
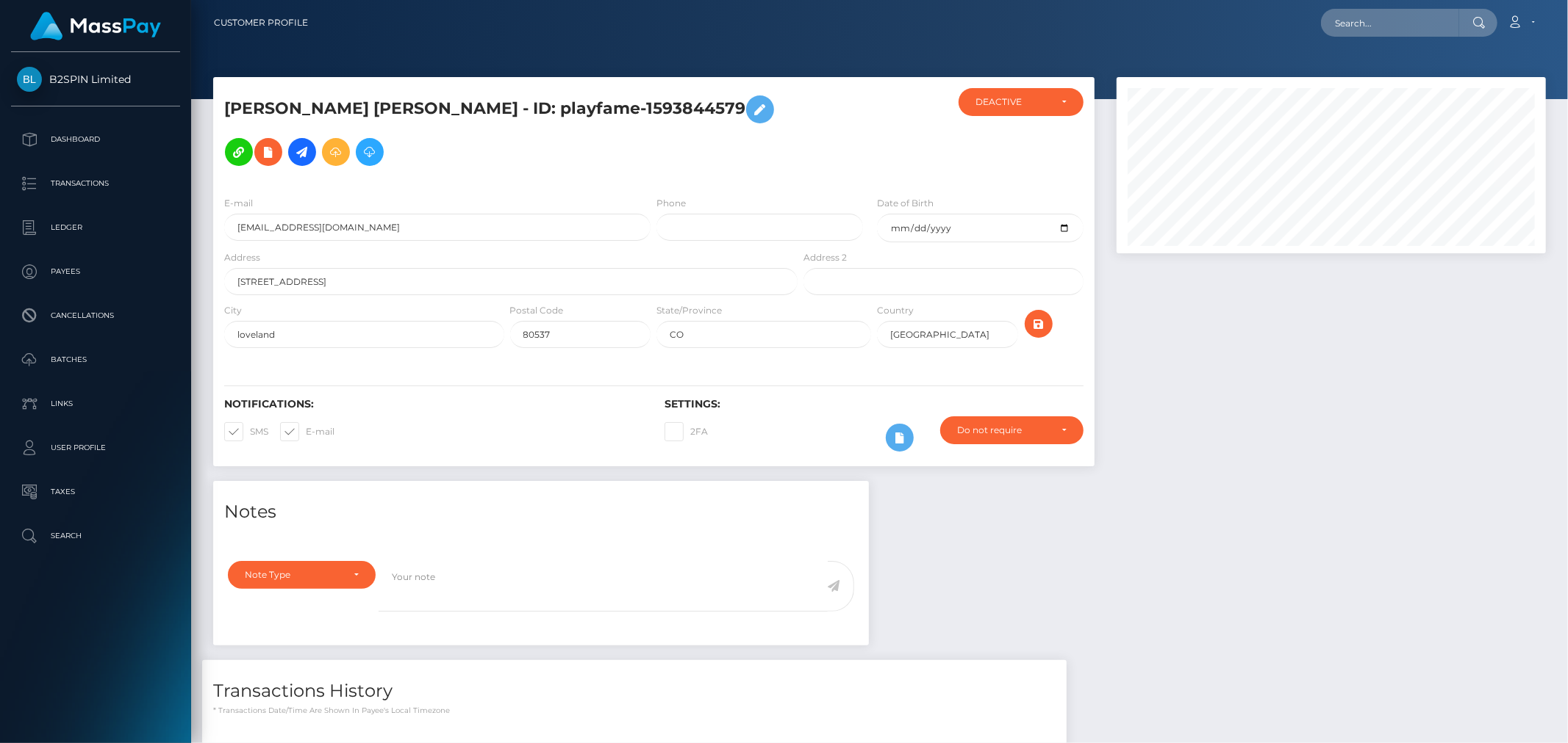
scroll to position [176, 429]
click at [1392, 23] on input "text" at bounding box center [1390, 22] width 138 height 28
click at [1411, 27] on input "text" at bounding box center [1390, 22] width 138 height 28
paste input "1593844579"
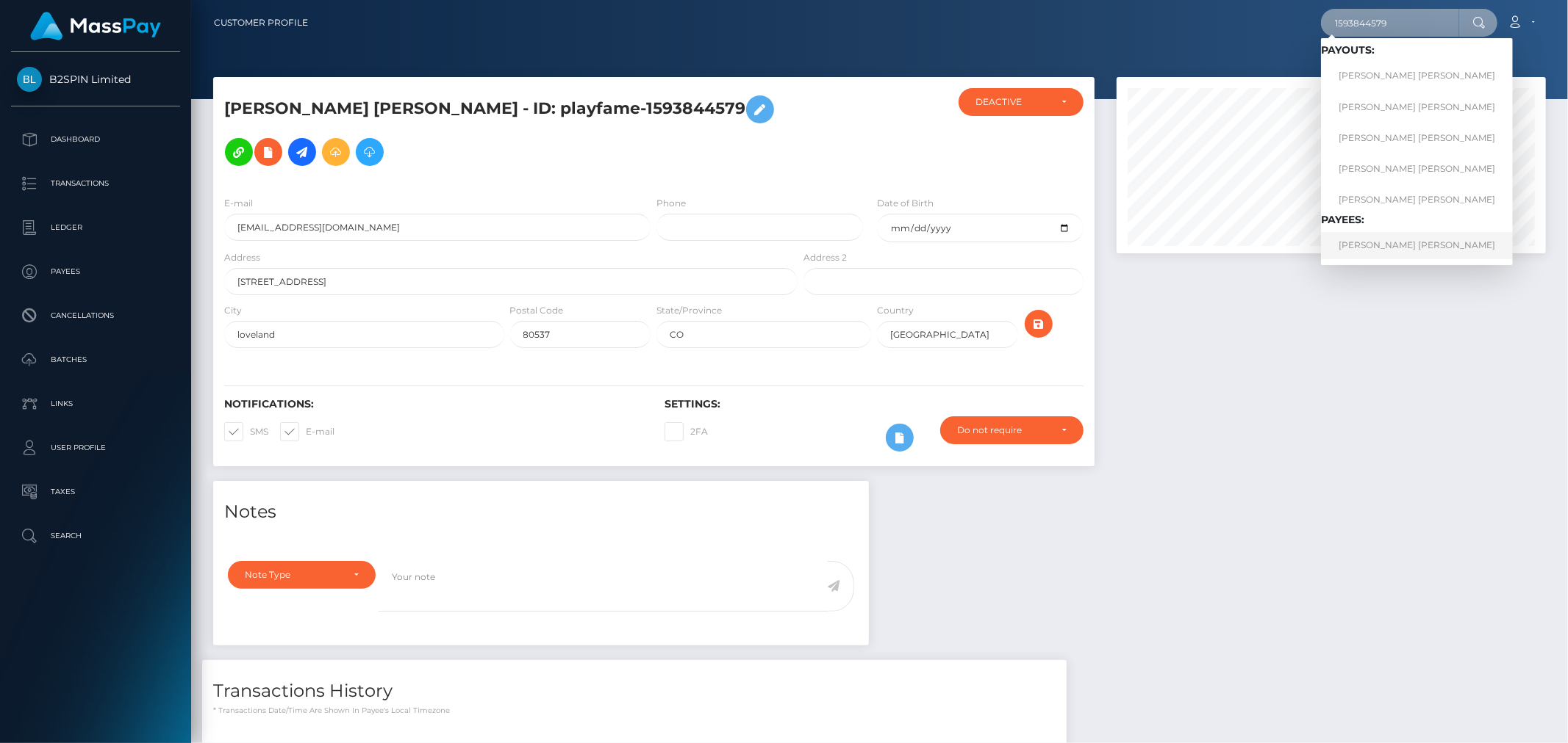
type input "1593844579"
click at [1369, 247] on link "RUBEN ALVAREZ SANCHEZ" at bounding box center [1417, 246] width 192 height 27
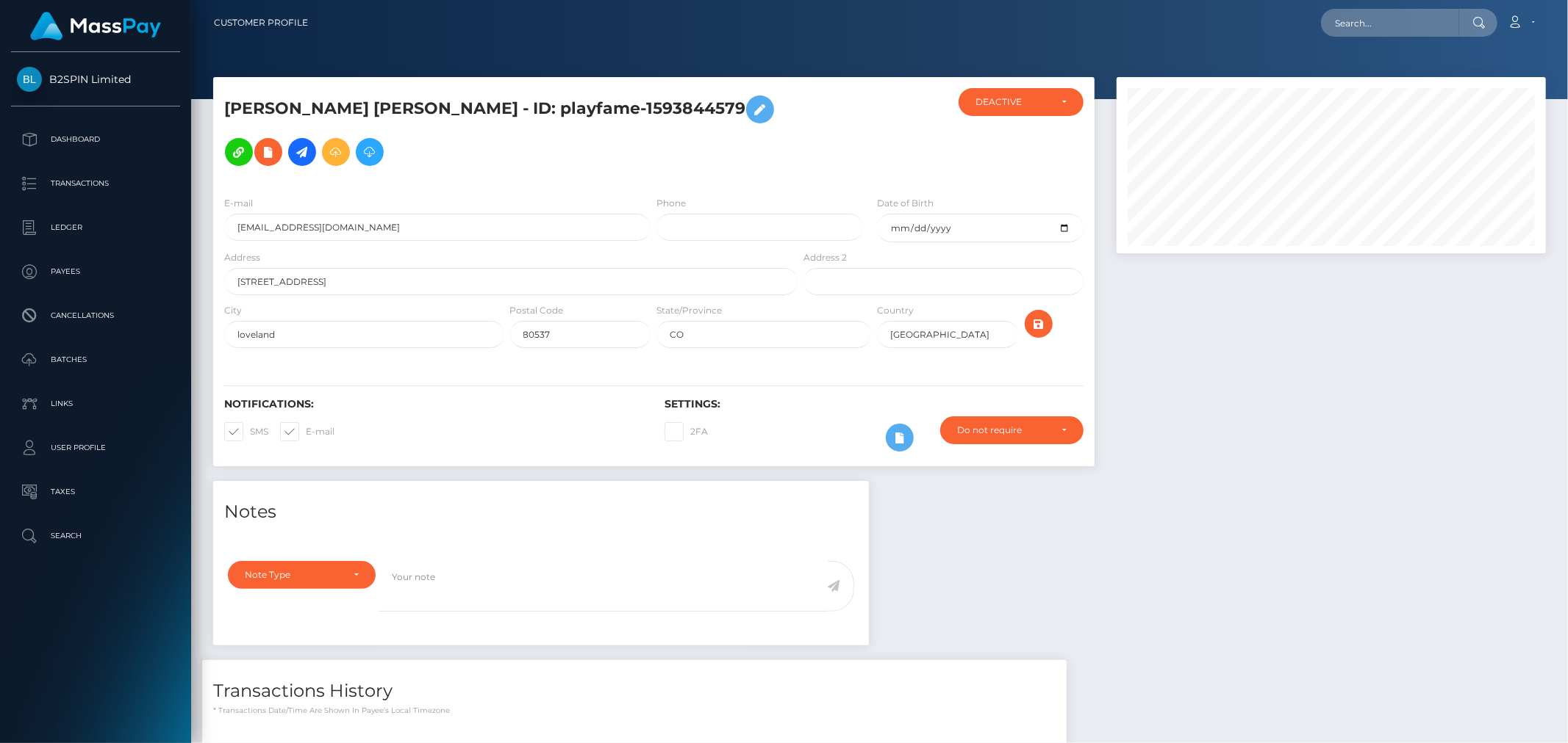
scroll to position [176, 429]
click at [1429, 33] on input "text" at bounding box center [1390, 22] width 138 height 28
paste input "[EMAIL_ADDRESS][DOMAIN_NAME]"
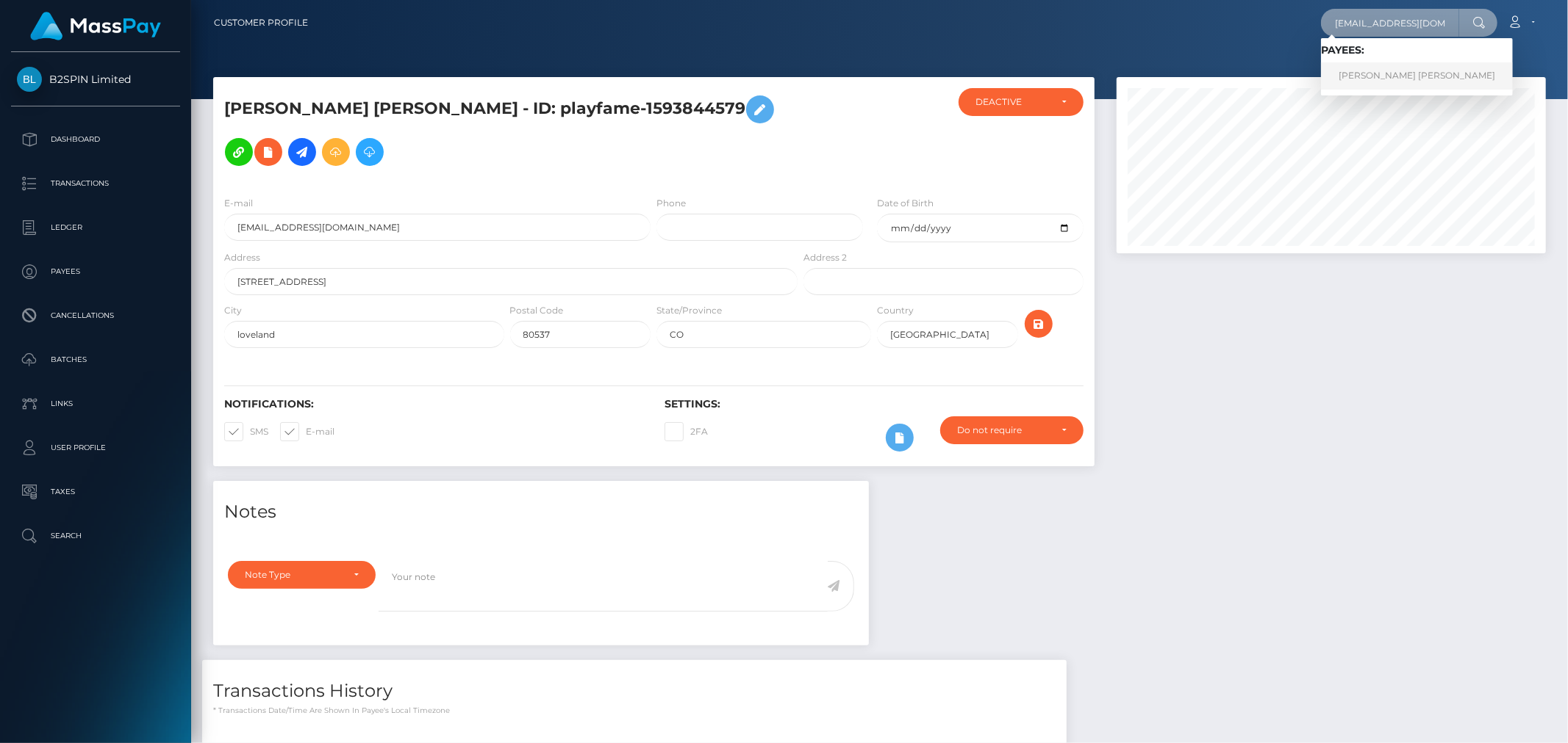
type input "[EMAIL_ADDRESS][DOMAIN_NAME]"
click at [1402, 74] on link "[PERSON_NAME] [PERSON_NAME]" at bounding box center [1417, 76] width 192 height 27
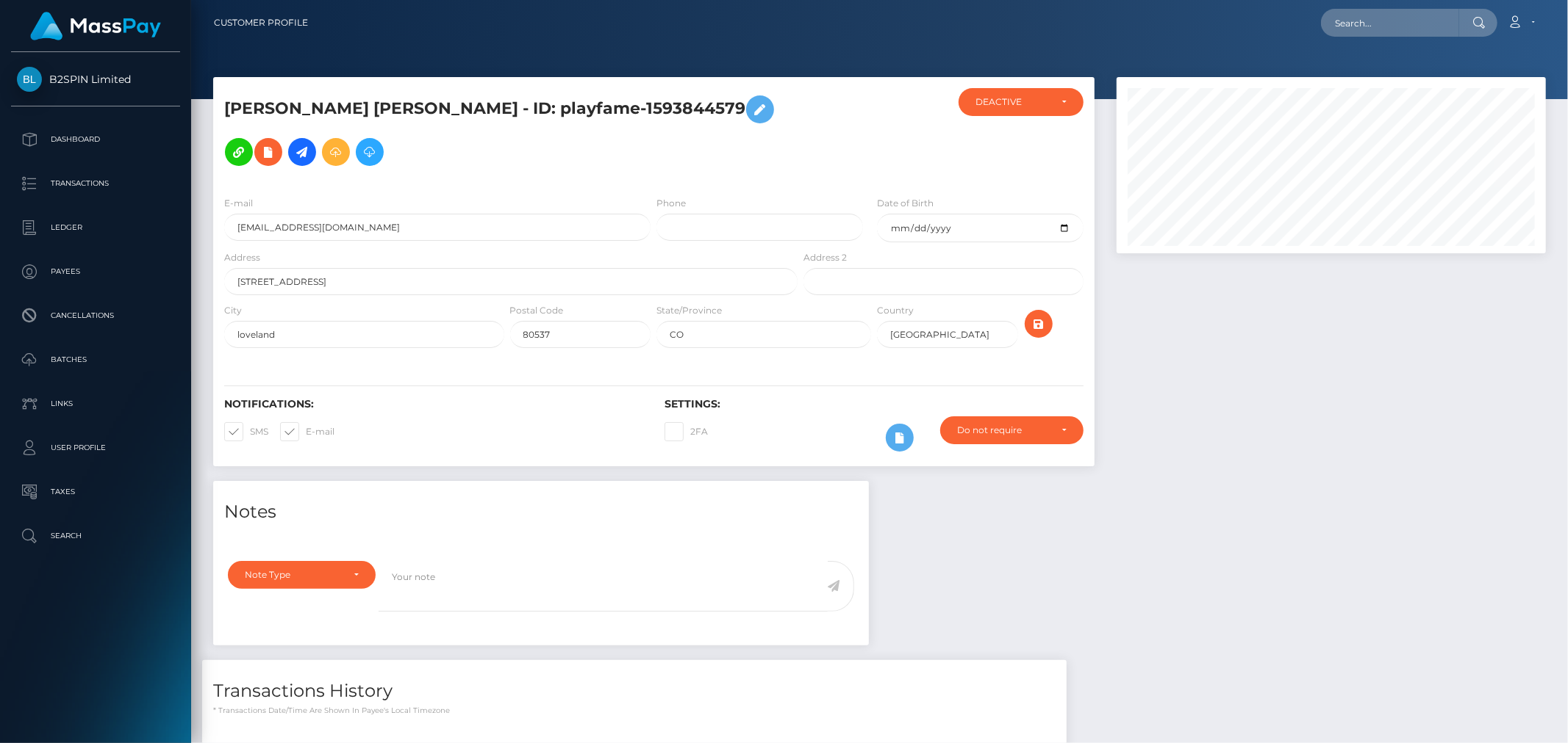
scroll to position [176, 429]
click at [1414, 30] on input "text" at bounding box center [1390, 22] width 138 height 28
paste input "ruben alvarez sanchez"
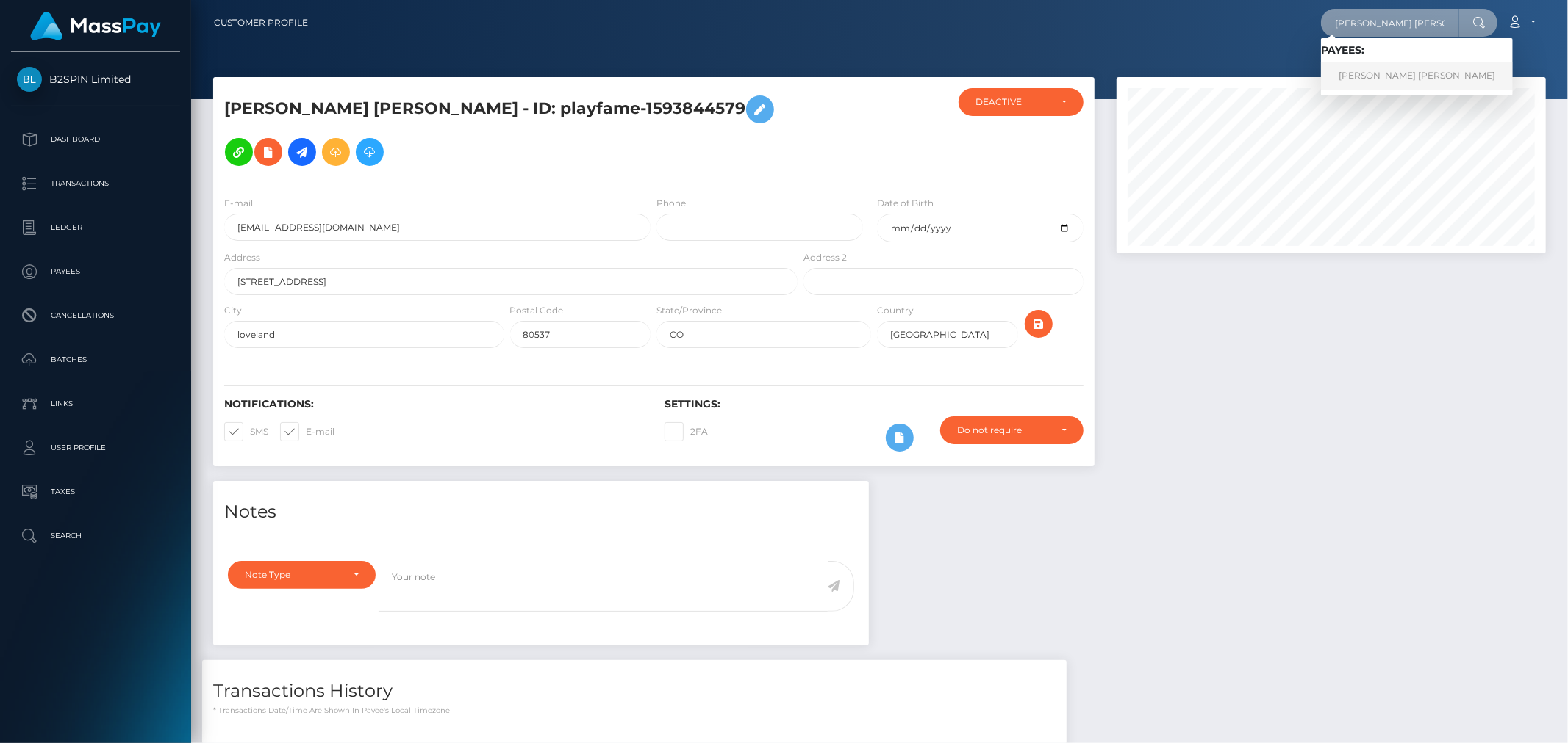
type input "ruben alvarez sanchez"
click at [1396, 74] on link "[PERSON_NAME] [PERSON_NAME]" at bounding box center [1417, 76] width 192 height 27
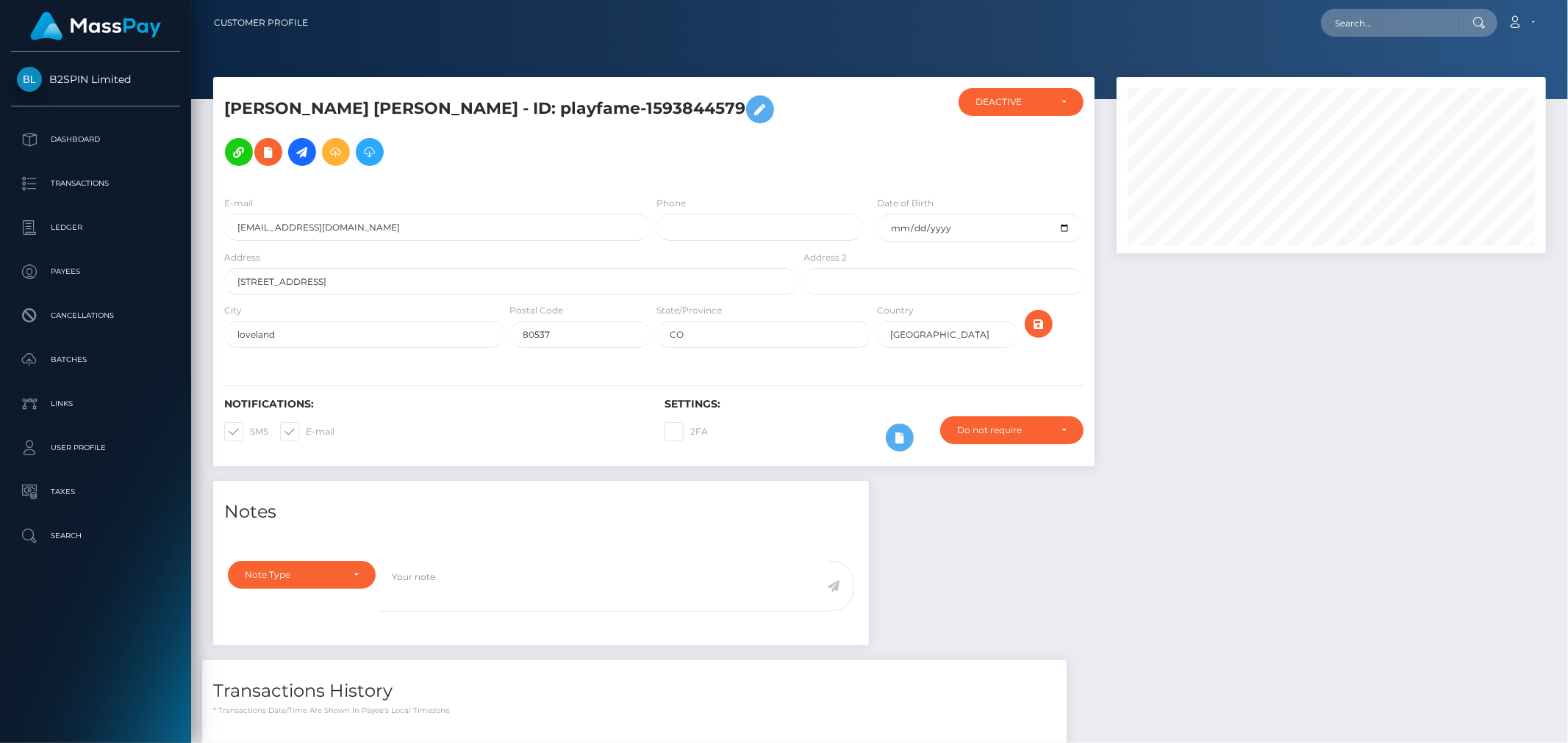
scroll to position [176, 429]
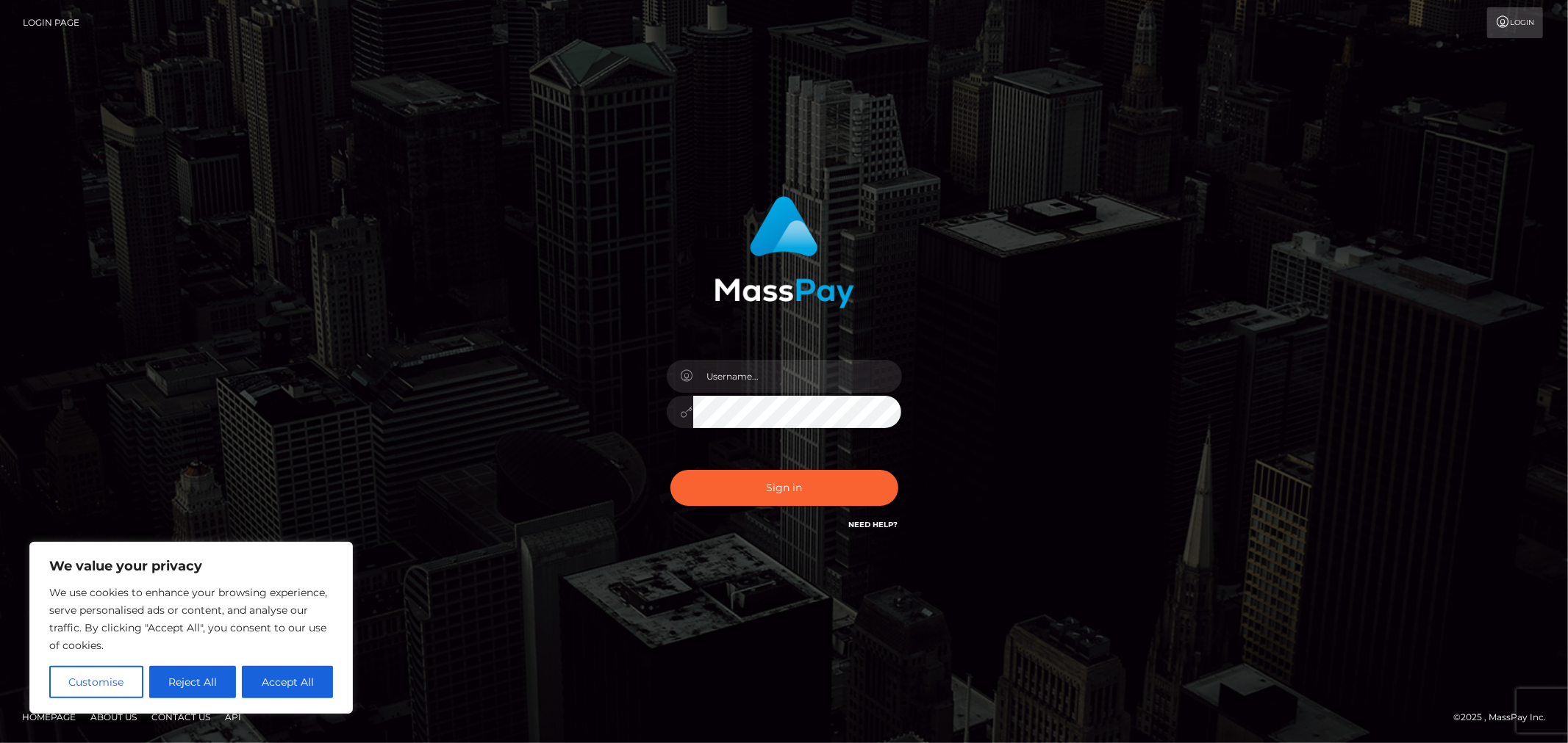
drag, startPoint x: 487, startPoint y: 517, endPoint x: 488, endPoint y: 511, distance: 6.1
click at [487, 517] on div "Sign in" at bounding box center [784, 372] width 838 height 374
